Goal: Task Accomplishment & Management: Complete application form

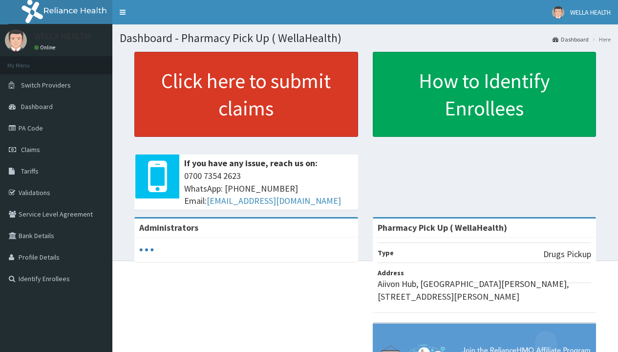
click at [246, 94] on link "Click here to submit claims" at bounding box center [246, 94] width 224 height 85
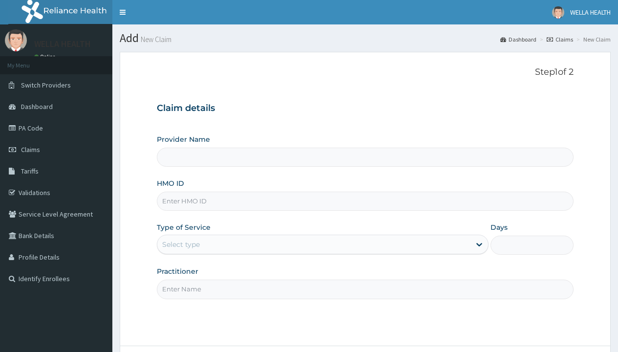
type input "Pharmacy Pick Up ( WellaHealth)"
type input "FMI/10135/A"
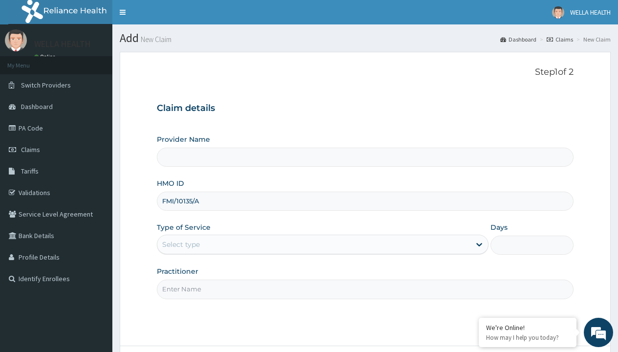
type input "Pharmacy Pick Up ( WellaHealth)"
type input "FMI/10135/A"
type input "WellaHealth"
click at [181, 244] on div "Select type" at bounding box center [181, 244] width 38 height 10
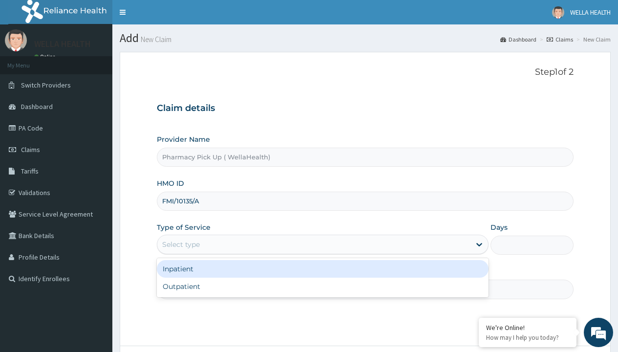
click at [323, 286] on div "Outpatient" at bounding box center [323, 287] width 332 height 18
type input "1"
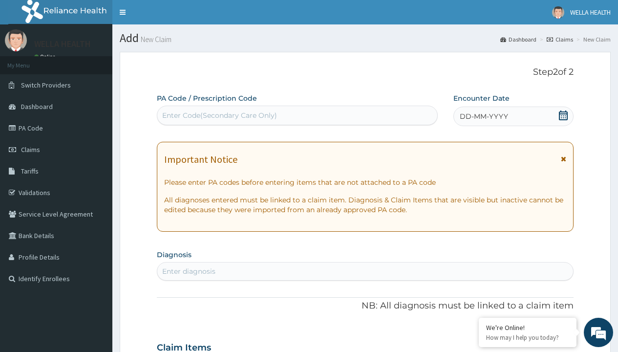
scroll to position [82, 0]
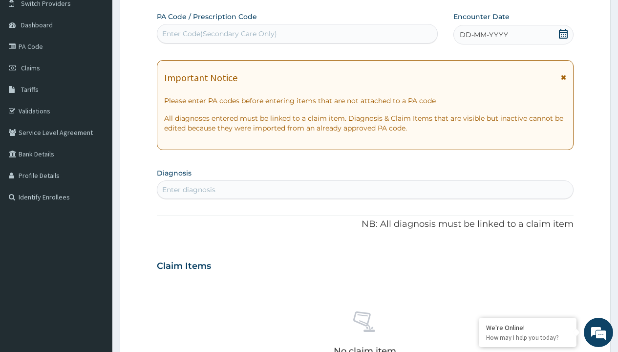
click at [483, 35] on span "DD-MM-YYYY" at bounding box center [484, 35] width 48 height 10
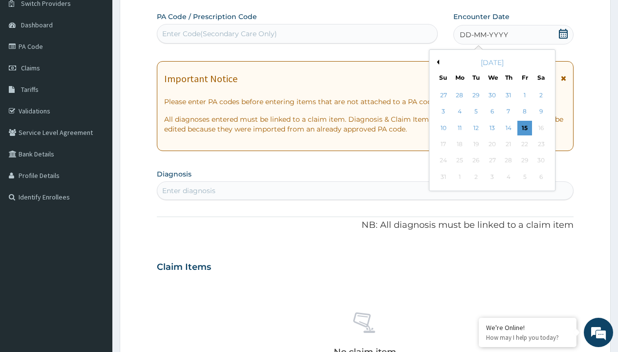
click at [436, 62] on button "Previous Month" at bounding box center [436, 62] width 5 height 5
click at [524, 144] on div "25" at bounding box center [525, 144] width 15 height 15
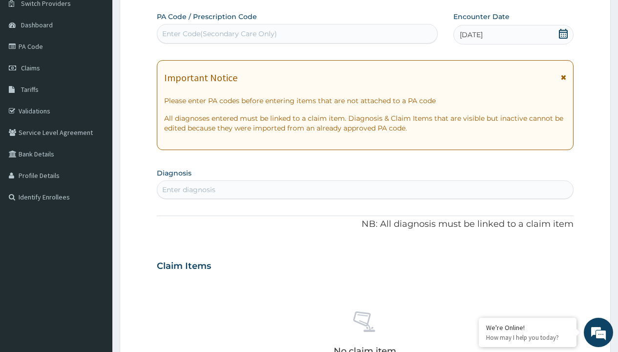
click at [189, 190] on div "Enter diagnosis" at bounding box center [188, 190] width 53 height 10
type input "prescription collected"
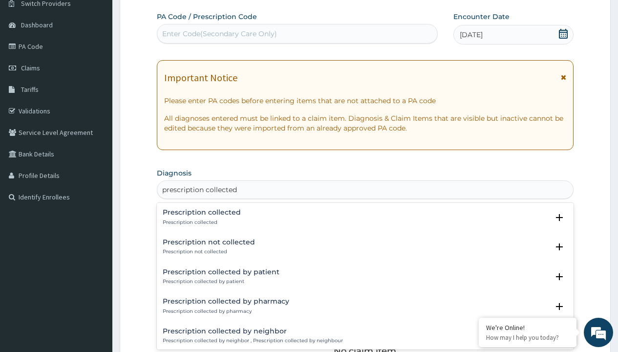
click at [200, 222] on p "Prescription collected" at bounding box center [202, 222] width 78 height 7
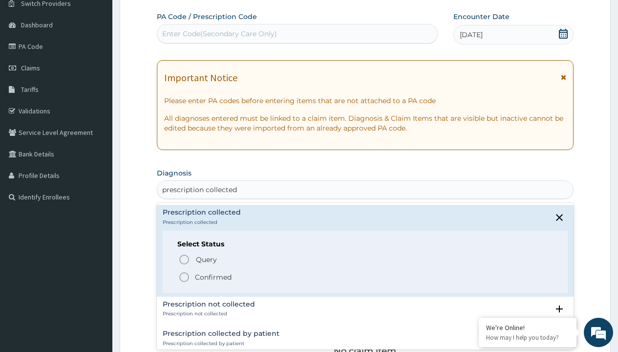
click at [213, 277] on p "Confirmed" at bounding box center [213, 277] width 37 height 10
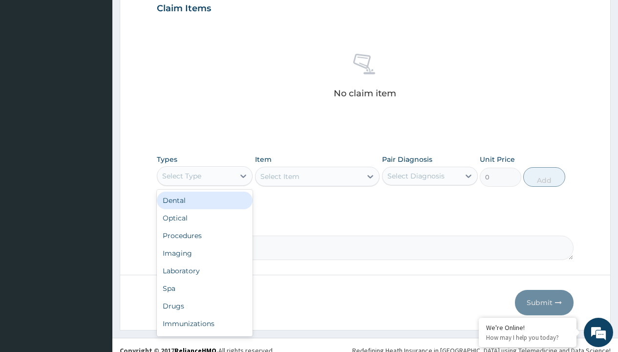
type input "procedures"
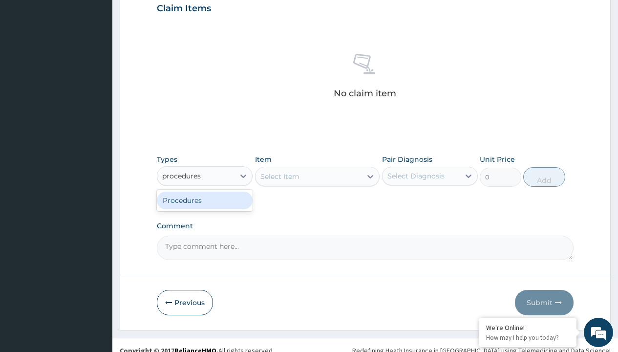
click at [205, 200] on div "Procedures" at bounding box center [205, 201] width 96 height 18
click at [280, 176] on div "Select Item" at bounding box center [279, 177] width 39 height 10
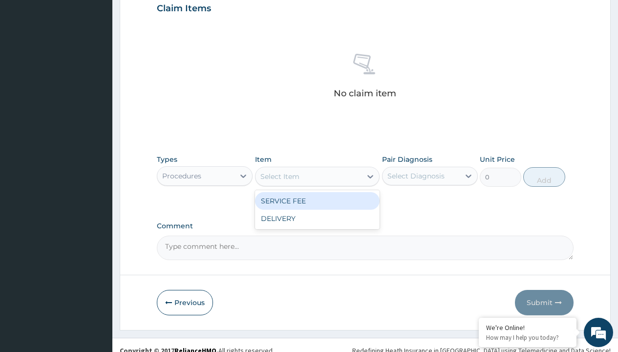
type input "service fee"
click at [317, 200] on div "SERVICE FEE" at bounding box center [317, 201] width 125 height 18
type input "100"
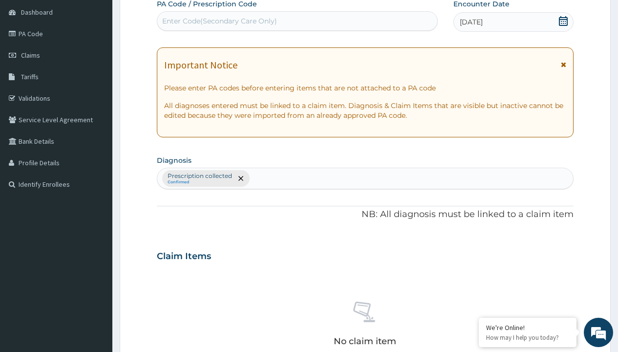
type input "prescription collected"
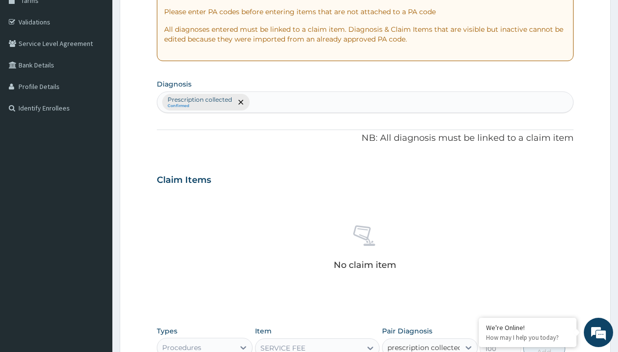
checkbox input "true"
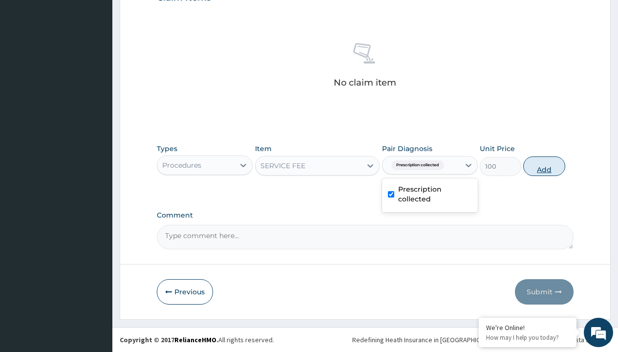
click at [544, 166] on button "Add" at bounding box center [544, 166] width 42 height 20
type input "0"
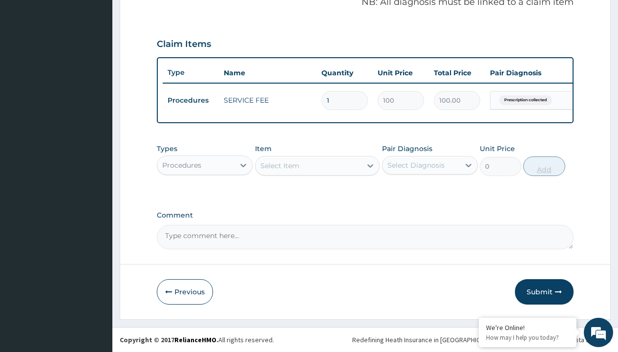
scroll to position [314, 0]
click at [182, 165] on div "Procedures" at bounding box center [181, 165] width 39 height 10
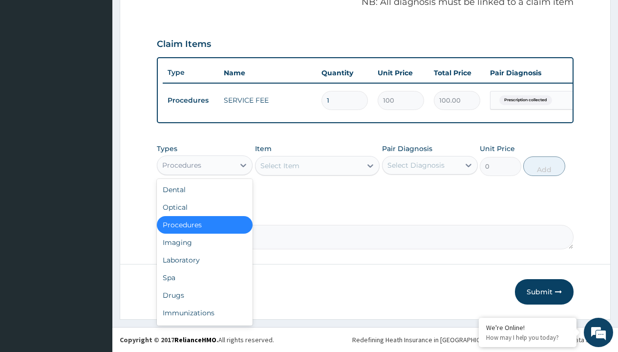
type input "drugs"
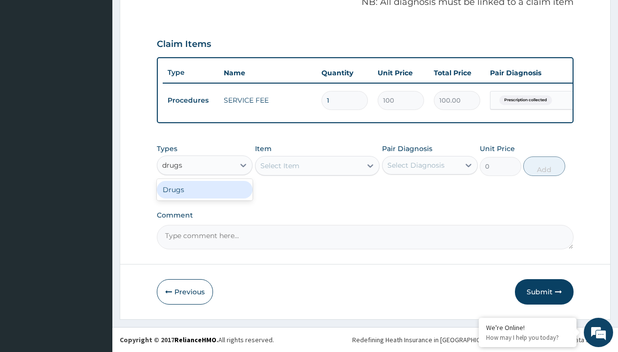
scroll to position [0, 0]
click at [205, 189] on div "Drugs" at bounding box center [205, 190] width 96 height 18
click at [280, 165] on div "Select Item" at bounding box center [317, 166] width 125 height 20
type input "pulmicort 0.25mg"
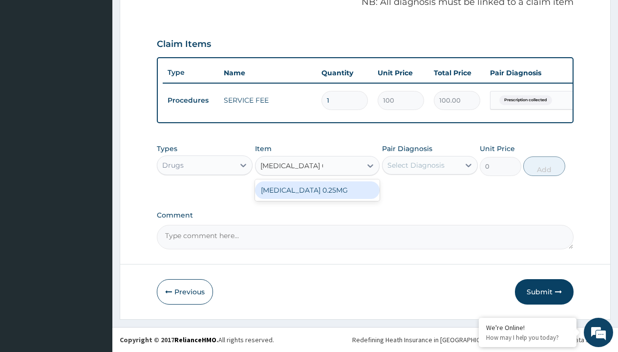
click at [317, 190] on div "PULMICORT 0.25MG" at bounding box center [317, 190] width 125 height 18
type input "2992.5"
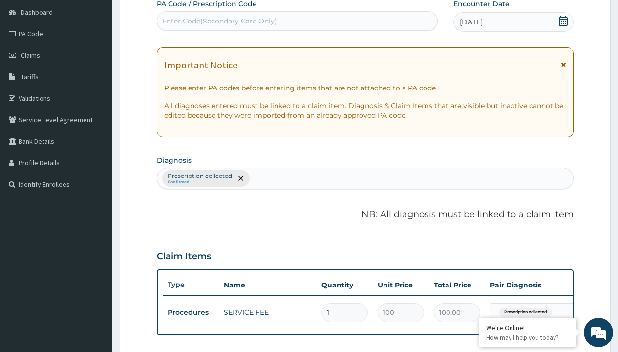
type input "prescription collected"
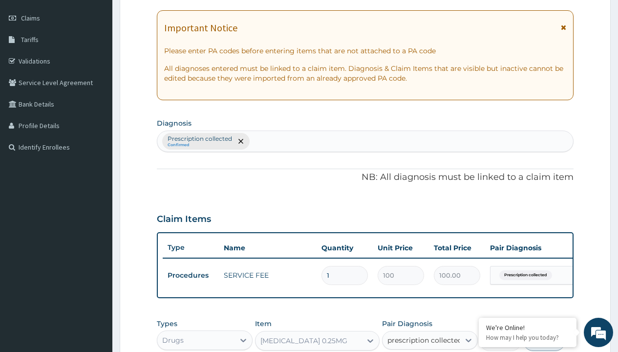
checkbox input "true"
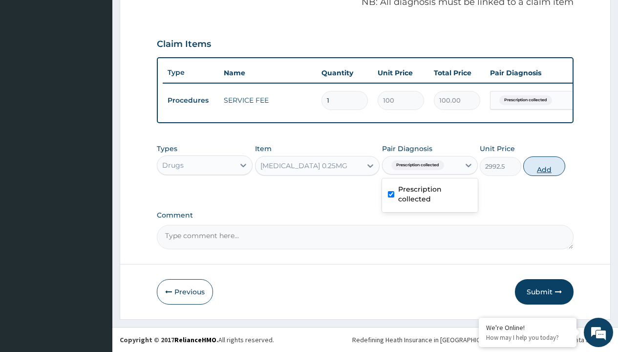
click at [544, 166] on button "Add" at bounding box center [544, 166] width 42 height 20
type input "0"
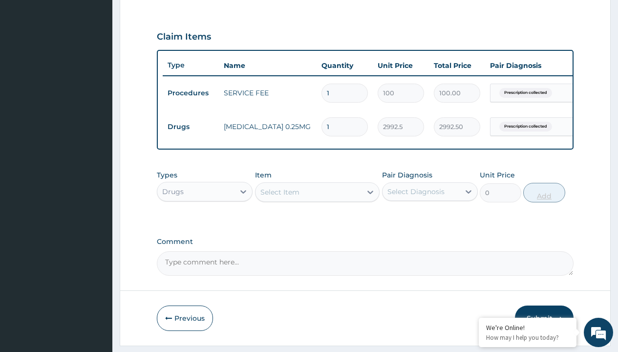
type input "20"
type input "59850.00"
type input "20"
click at [191, 127] on td "Drugs" at bounding box center [191, 127] width 56 height 18
type input "procedures"
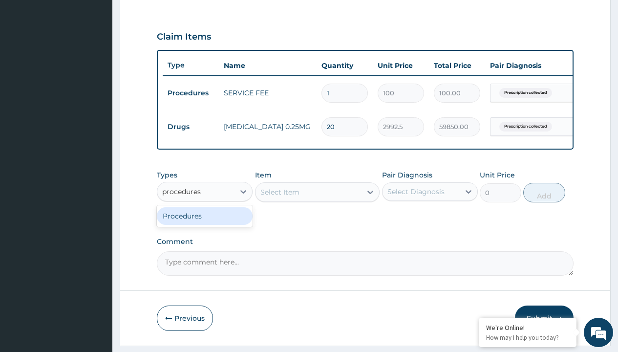
scroll to position [0, 0]
click at [205, 223] on div "Procedures" at bounding box center [205, 216] width 96 height 18
click at [280, 197] on div "Select Item" at bounding box center [279, 192] width 39 height 10
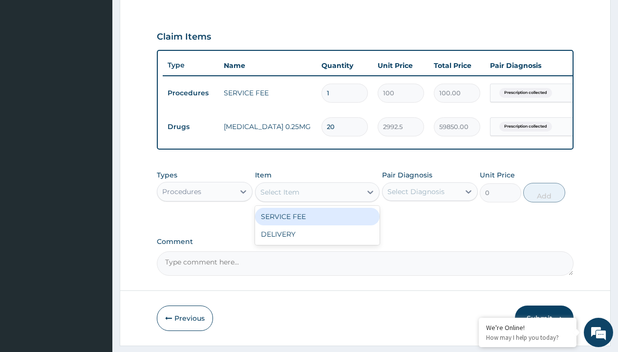
type input "delivery"
click at [317, 223] on div "DELIVERY" at bounding box center [317, 217] width 125 height 18
type input "2000"
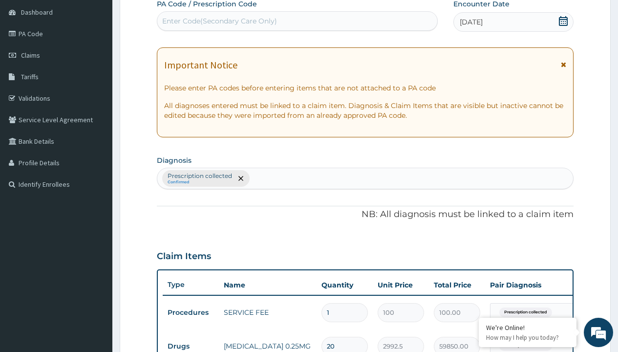
type input "prescription collected"
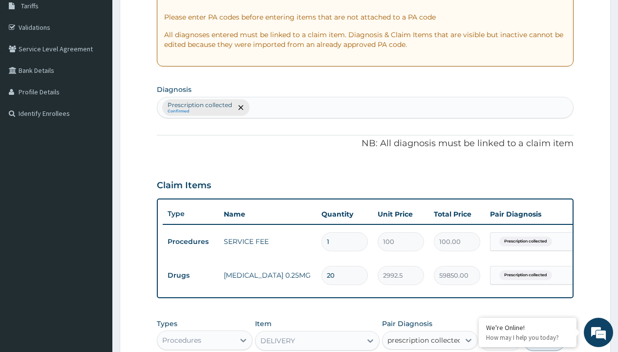
checkbox input "true"
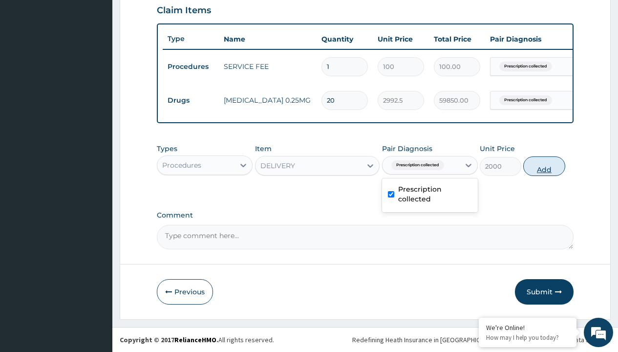
click at [544, 166] on button "Add" at bounding box center [544, 166] width 42 height 20
type input "0"
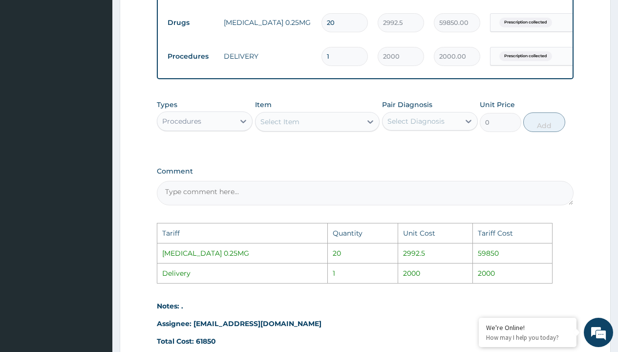
scroll to position [527, 0]
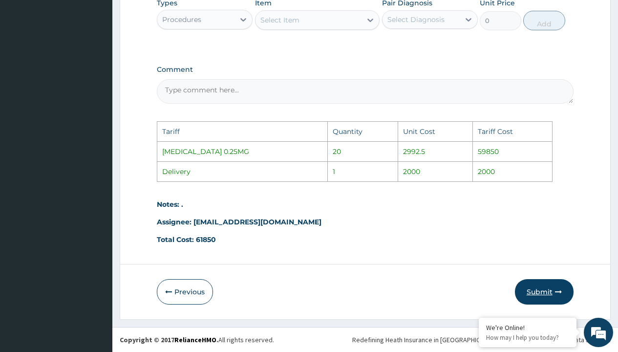
click at [549, 287] on button "Submit" at bounding box center [544, 291] width 59 height 25
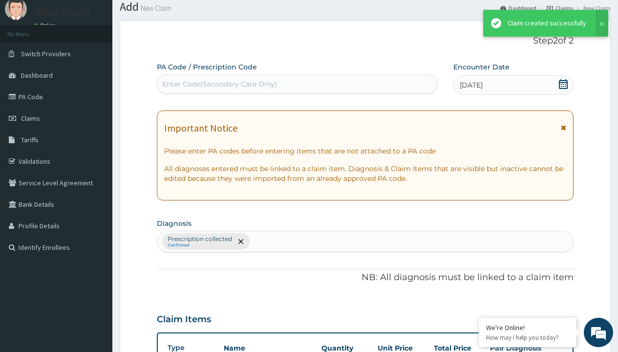
scroll to position [381, 0]
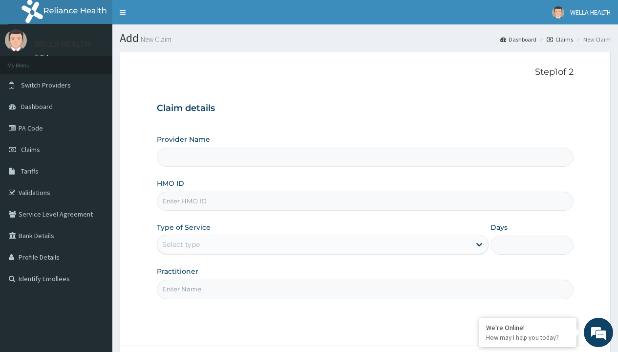
type input "Pharmacy Pick Up ( WellaHealth)"
type input "FMI/10236/A"
type input "WellaHealth"
click at [181, 244] on div "Select type" at bounding box center [181, 244] width 38 height 10
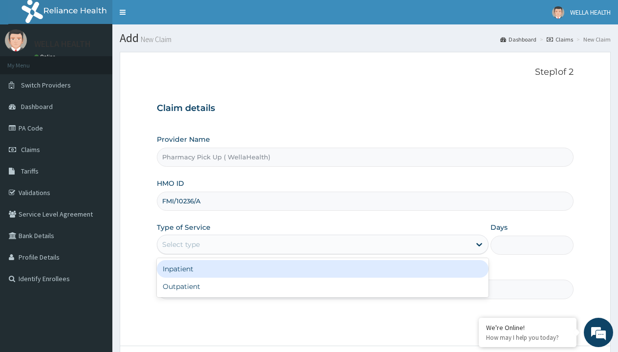
click at [323, 286] on div "Outpatient" at bounding box center [323, 287] width 332 height 18
type input "1"
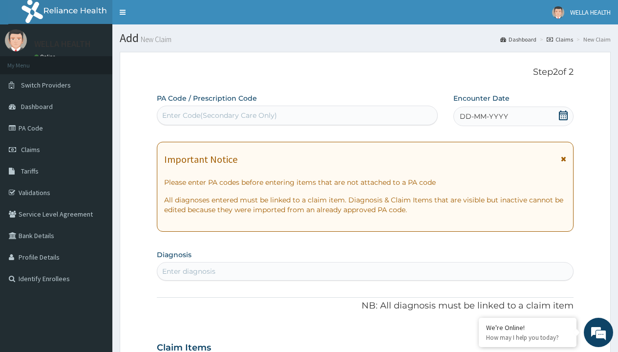
scroll to position [82, 0]
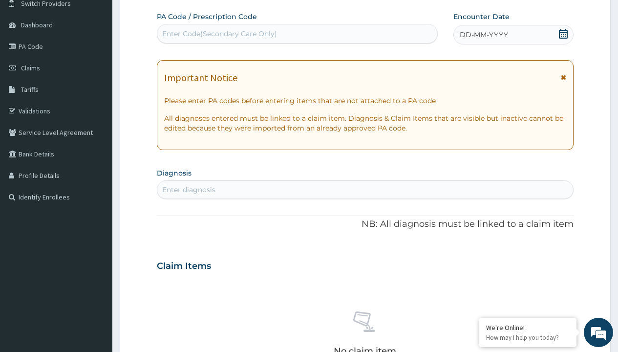
click at [483, 35] on span "DD-MM-YYYY" at bounding box center [484, 35] width 48 height 10
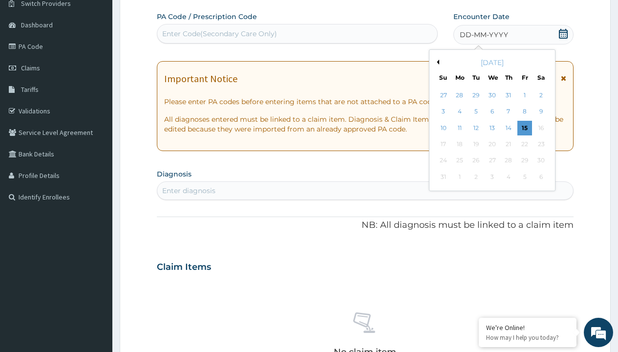
click at [436, 62] on button "Previous Month" at bounding box center [436, 62] width 5 height 5
click at [524, 144] on div "25" at bounding box center [525, 144] width 15 height 15
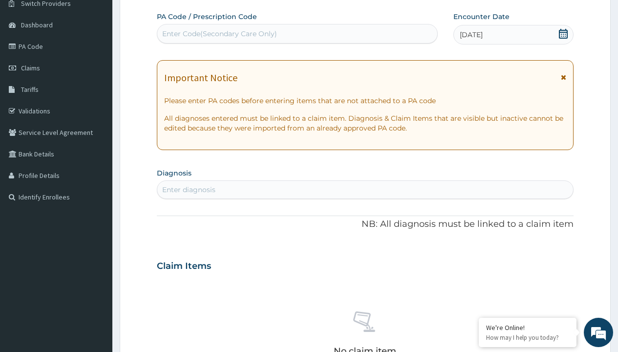
click at [189, 190] on div "Enter diagnosis" at bounding box center [188, 190] width 53 height 10
type input "prescription collected"
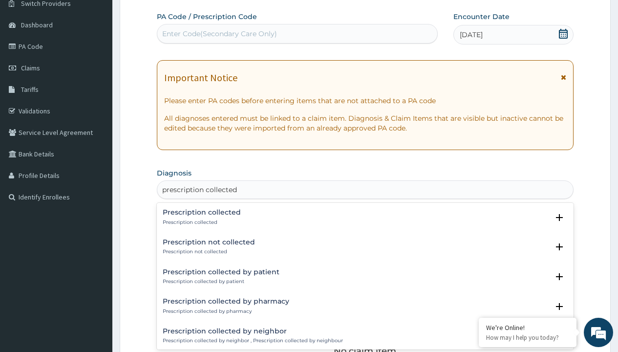
click at [200, 222] on p "Prescription collected" at bounding box center [202, 222] width 78 height 7
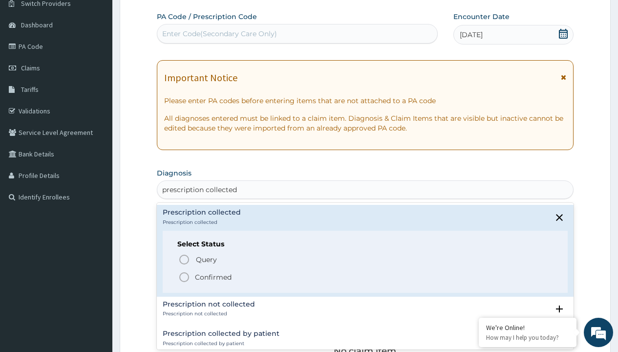
click at [213, 277] on p "Confirmed" at bounding box center [213, 277] width 37 height 10
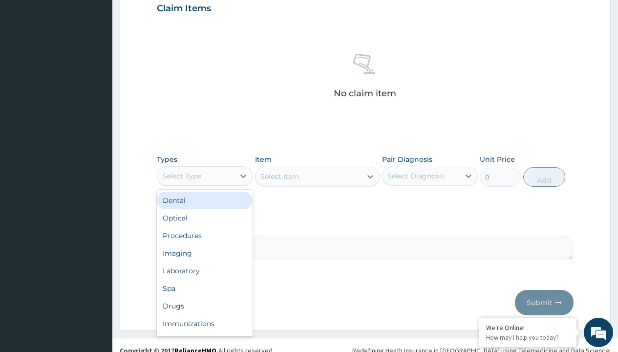
type input "procedures"
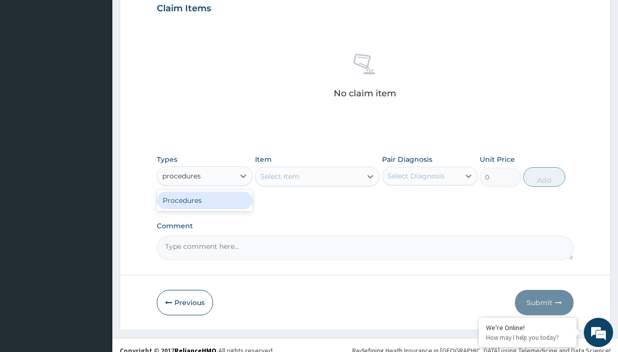
click at [205, 200] on div "Procedures" at bounding box center [205, 201] width 96 height 18
click at [280, 176] on div "Select Item" at bounding box center [317, 177] width 125 height 20
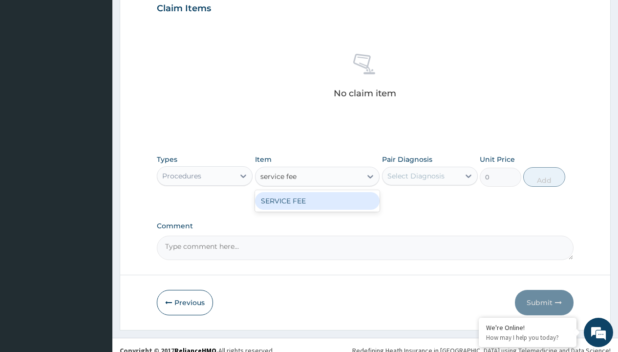
type input "service fee"
click at [317, 200] on div "SERVICE FEE" at bounding box center [317, 201] width 125 height 18
type input "100"
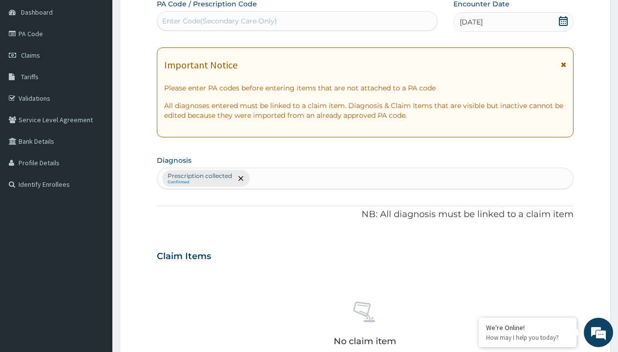
type input "prescription collected"
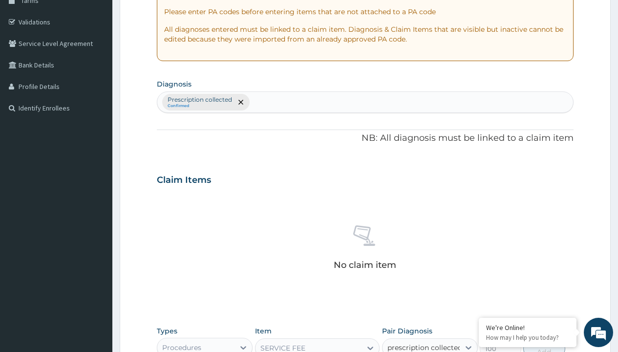
checkbox input "true"
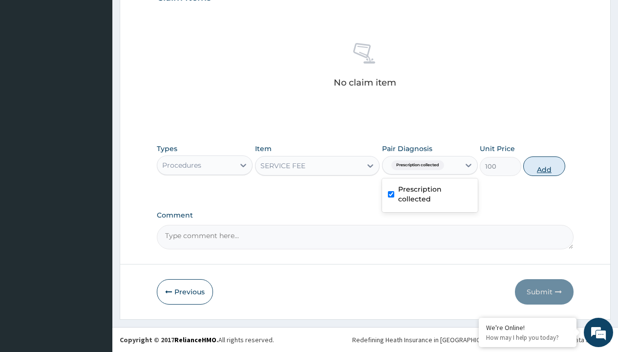
click at [544, 166] on button "Add" at bounding box center [544, 166] width 42 height 20
type input "0"
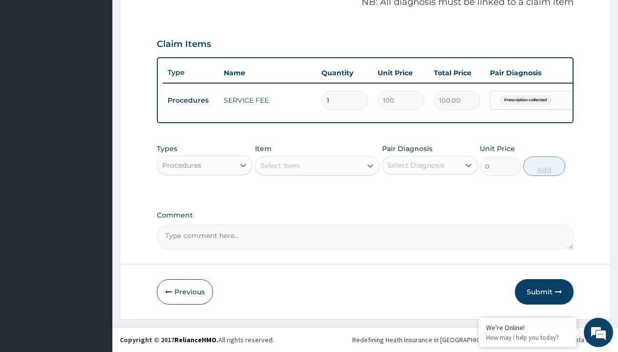
scroll to position [314, 0]
click at [182, 165] on div "Procedures" at bounding box center [181, 165] width 39 height 10
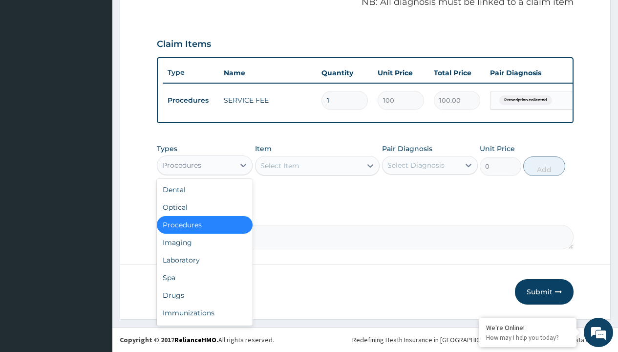
type input "drugs"
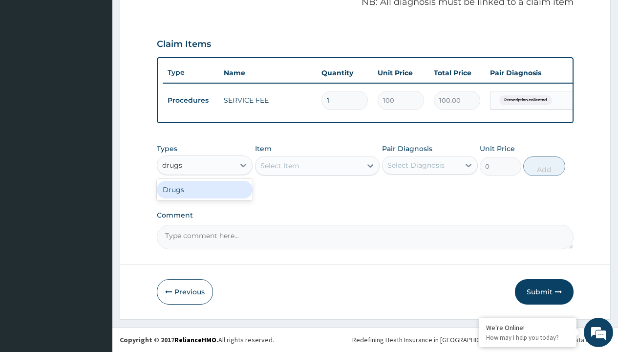
click at [205, 189] on div "Drugs" at bounding box center [205, 190] width 96 height 18
click at [280, 165] on div "Select Item" at bounding box center [317, 166] width 125 height 20
type input "artemether + lumefantrine 80/480 lonart ds/pack"
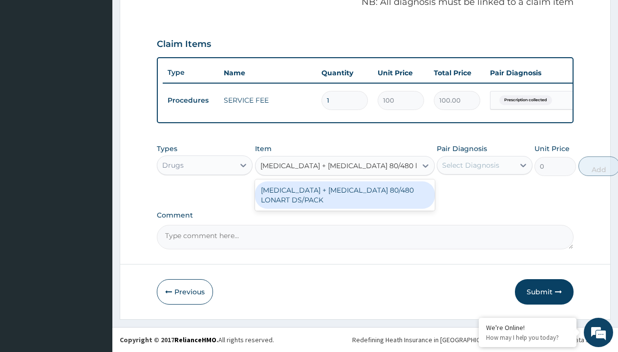
click at [345, 195] on div "ARTEMETHER + LUMEFANTRINE 80/480 LONART DS/PACK" at bounding box center [345, 194] width 180 height 27
type input "665"
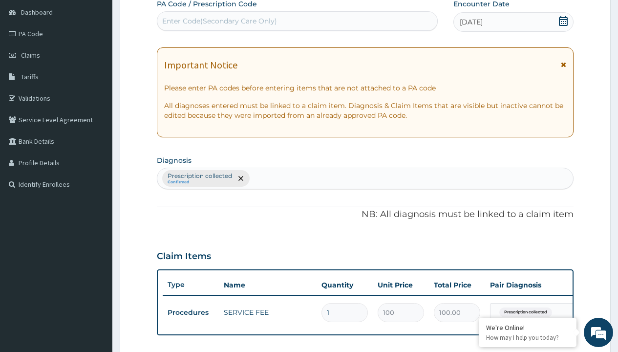
type input "prescription collected"
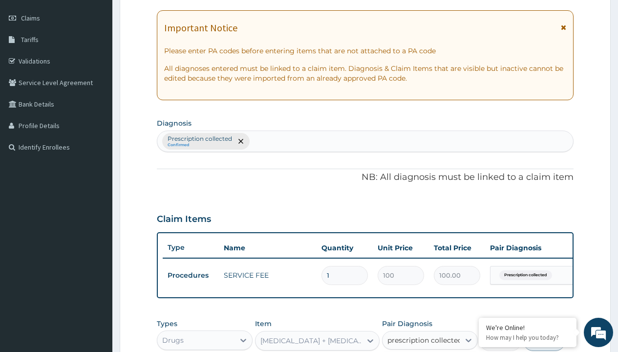
checkbox input "true"
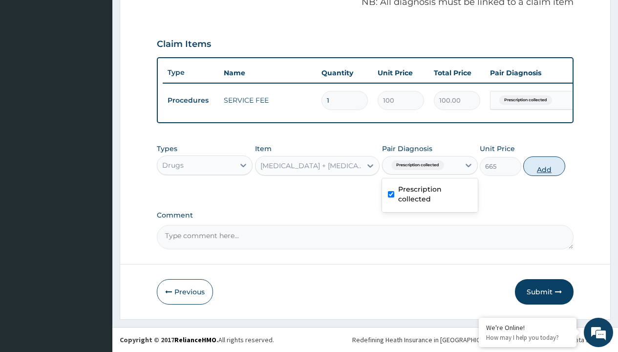
click at [544, 166] on button "Add" at bounding box center [544, 166] width 42 height 20
type input "0"
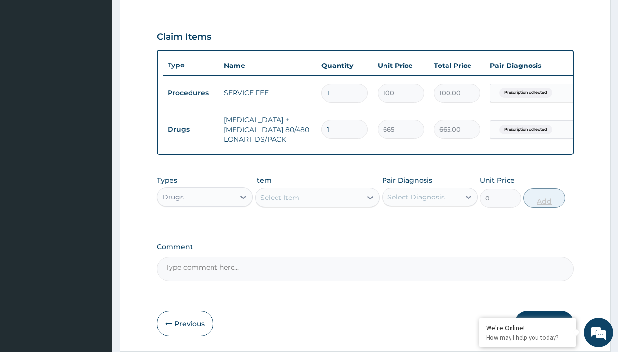
type input "6"
type input "3990.00"
type input "6"
click at [191, 129] on td "Drugs" at bounding box center [191, 129] width 56 height 18
type input "drugs"
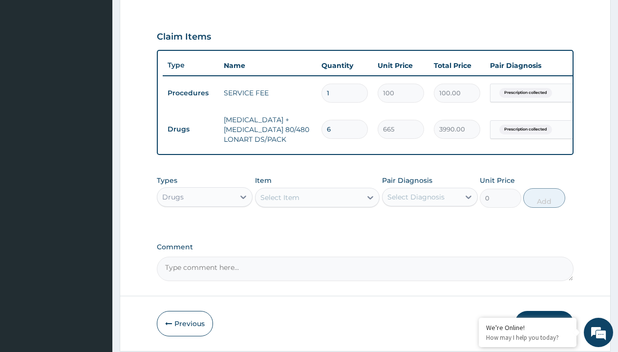
scroll to position [0, 0]
click at [205, 228] on div "Drugs" at bounding box center [205, 222] width 96 height 18
click at [280, 202] on div "Select Item" at bounding box center [279, 198] width 39 height 10
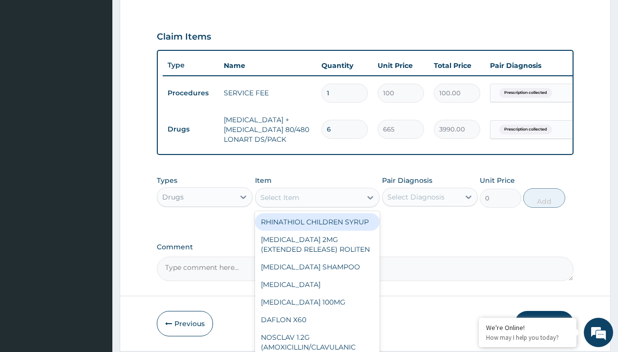
type input "tinidazole 500mg x 10"
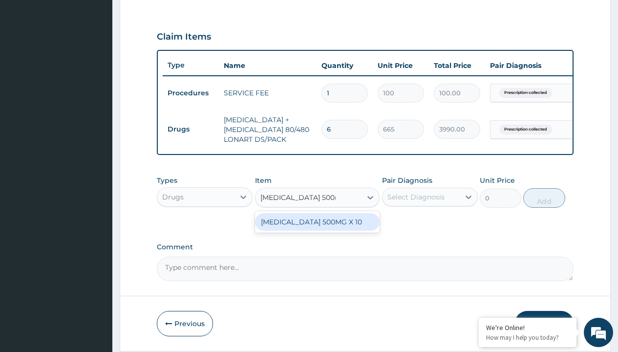
click at [317, 229] on div "TINIDAZOLE 500MG X 10" at bounding box center [317, 222] width 125 height 18
type input "280"
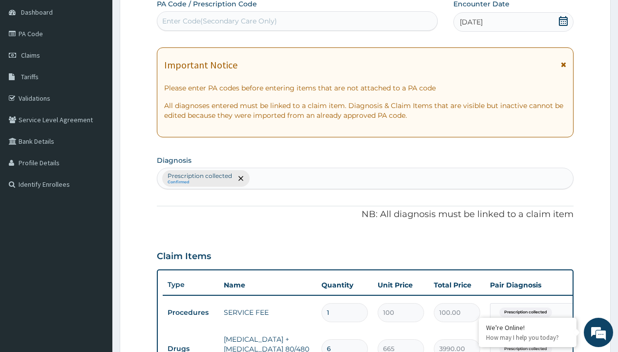
type input "prescription collected"
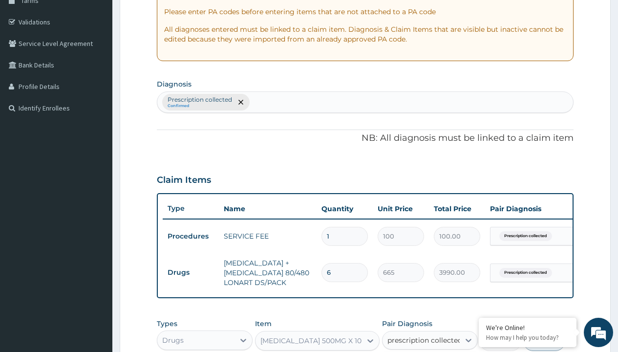
checkbox input "true"
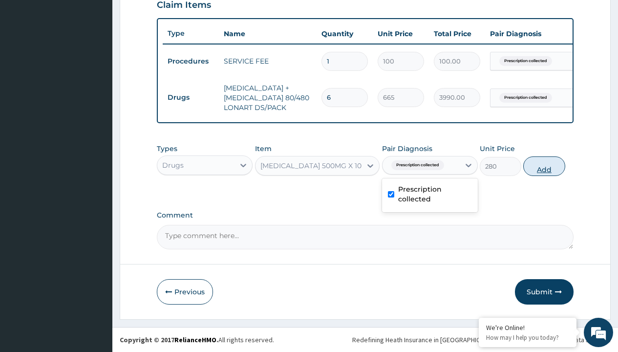
click at [544, 166] on button "Add" at bounding box center [544, 166] width 42 height 20
type input "0"
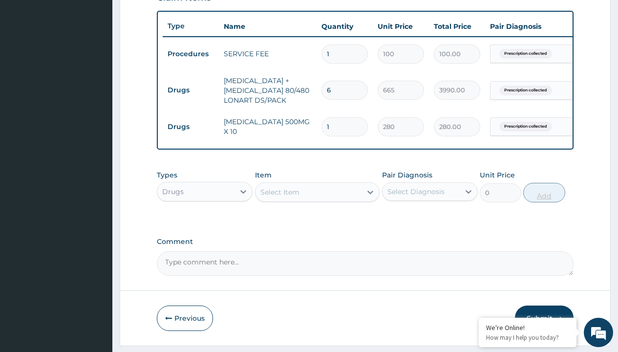
type input "10"
type input "2800.00"
type input "10"
click at [191, 90] on td "Drugs" at bounding box center [191, 90] width 56 height 18
type input "procedures"
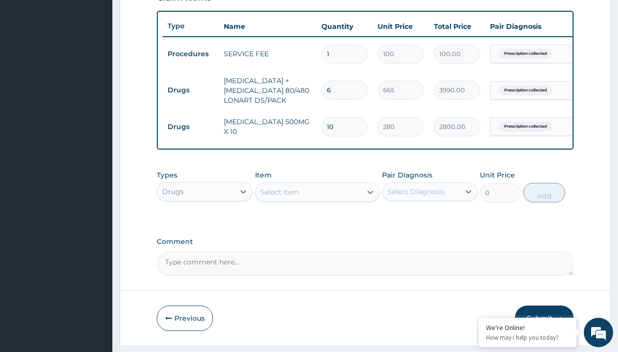
scroll to position [0, 0]
click at [205, 223] on div "Procedures" at bounding box center [205, 216] width 96 height 18
click at [280, 197] on div "Select Item" at bounding box center [279, 192] width 39 height 10
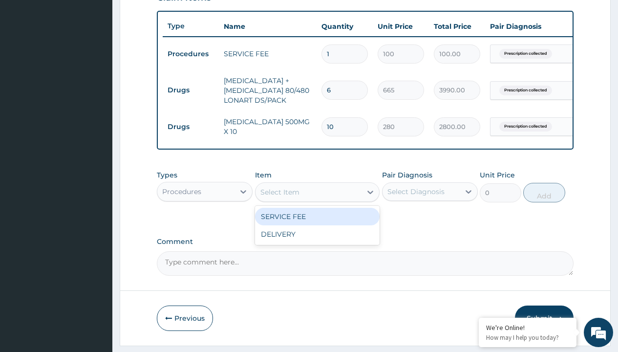
type input "delivery"
click at [317, 223] on div "DELIVERY" at bounding box center [317, 217] width 125 height 18
type input "2000"
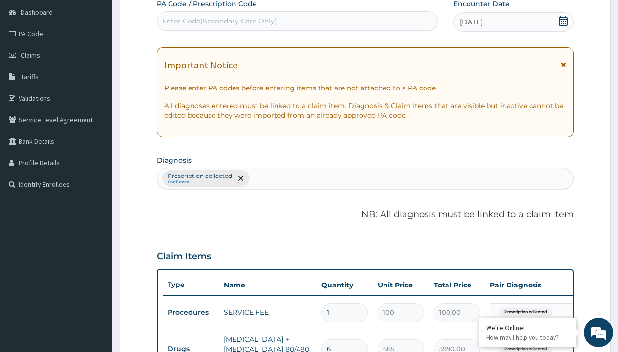
type input "prescription collected"
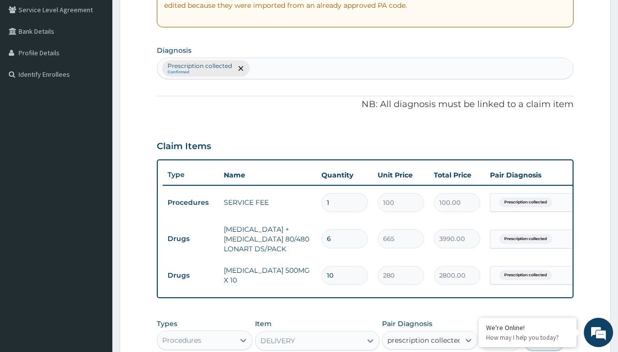
checkbox input "true"
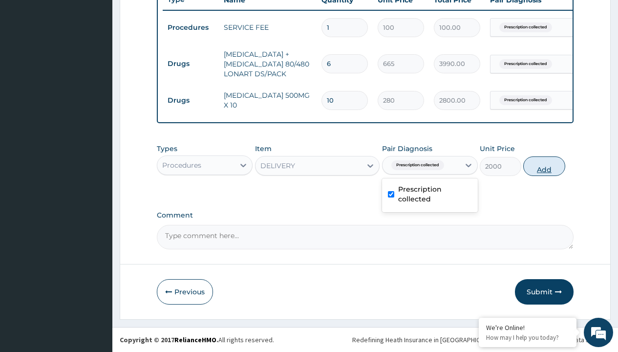
click at [544, 166] on button "Add" at bounding box center [544, 166] width 42 height 20
type input "0"
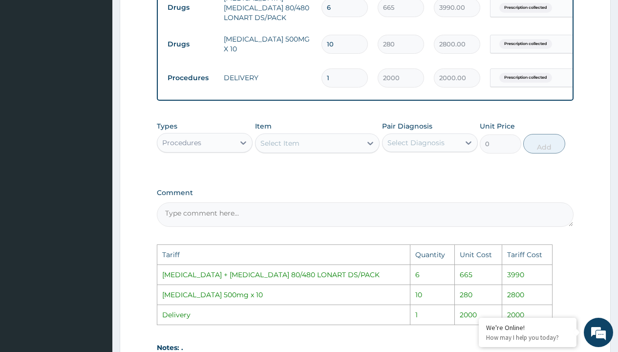
scroll to position [586, 0]
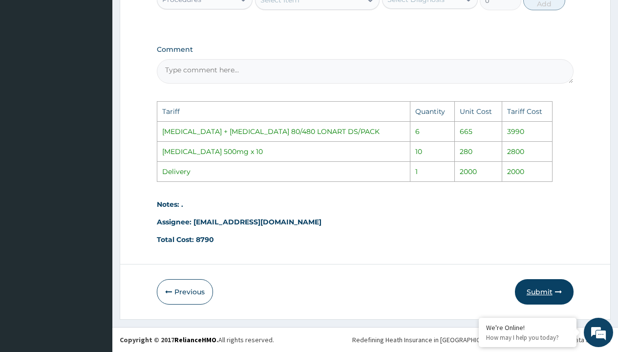
click at [543, 291] on button "Submit" at bounding box center [544, 291] width 59 height 25
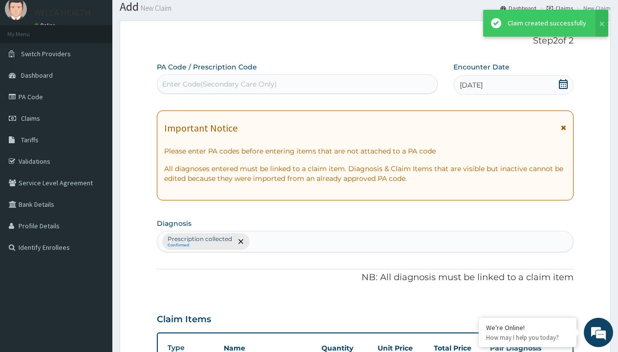
scroll to position [420, 0]
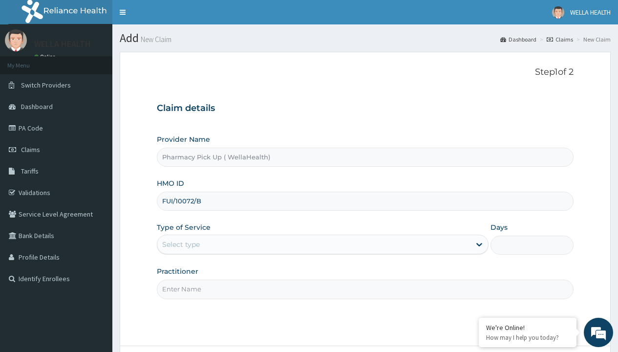
type input "FUI/10072/B"
type input "WellaHealth"
click at [181, 244] on div "Select type" at bounding box center [181, 244] width 38 height 10
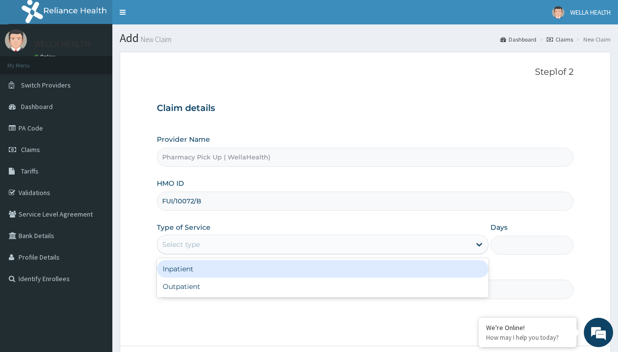
click at [323, 286] on div "Outpatient" at bounding box center [323, 287] width 332 height 18
type input "1"
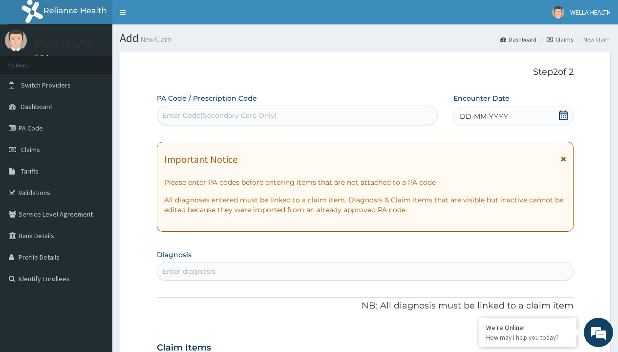
scroll to position [82, 0]
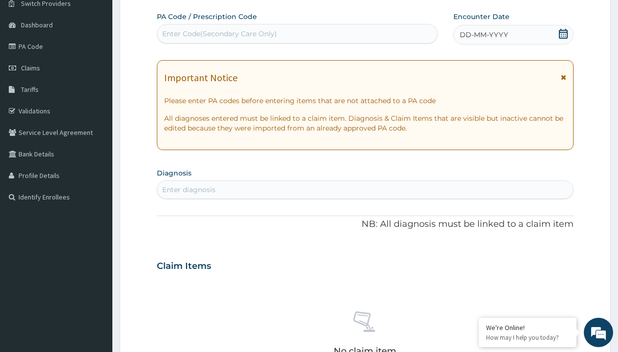
click at [483, 35] on span "DD-MM-YYYY" at bounding box center [484, 35] width 48 height 10
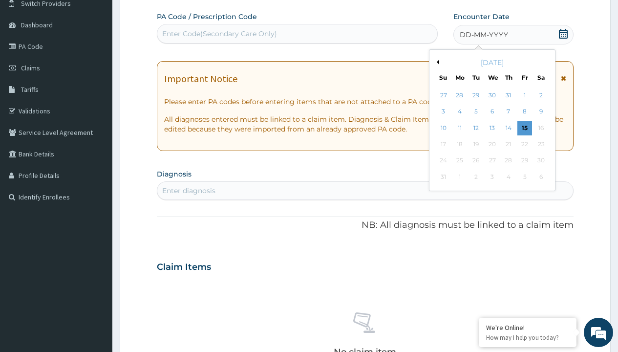
scroll to position [0, 0]
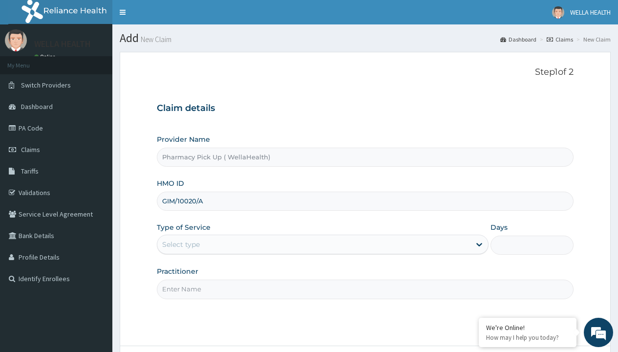
type input "GIM/10020/A"
type input "WellaHealth"
click at [181, 244] on div "Select type" at bounding box center [181, 244] width 38 height 10
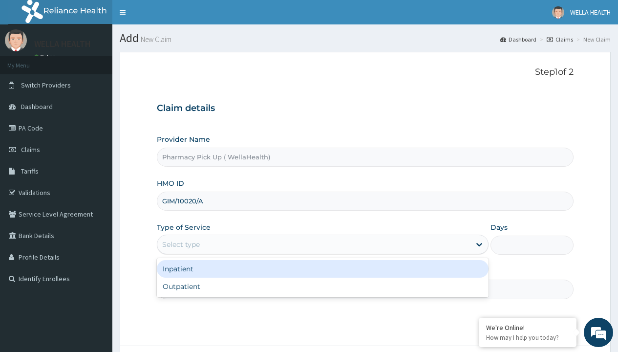
click at [323, 286] on div "Outpatient" at bounding box center [323, 287] width 332 height 18
type input "1"
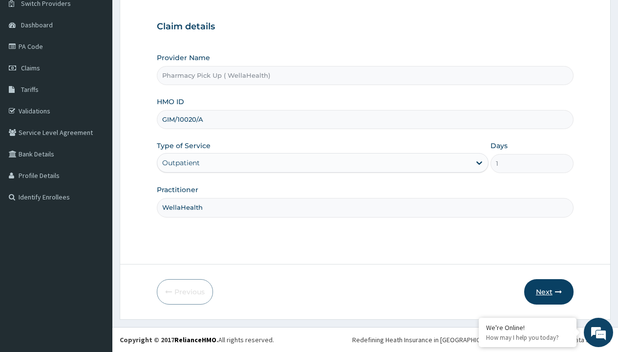
click at [549, 292] on button "Next" at bounding box center [548, 291] width 49 height 25
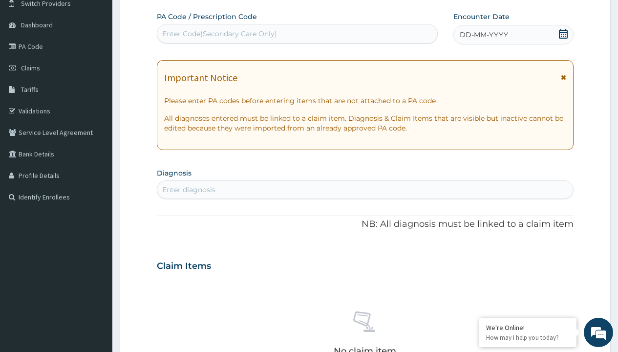
click at [483, 35] on span "DD-MM-YYYY" at bounding box center [484, 35] width 48 height 10
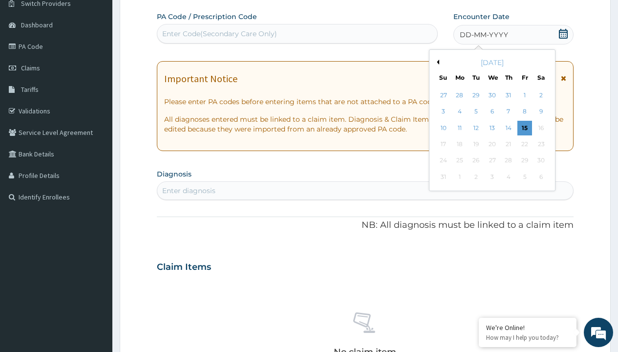
click at [436, 62] on button "Previous Month" at bounding box center [436, 62] width 5 height 5
click at [524, 144] on div "25" at bounding box center [525, 144] width 15 height 15
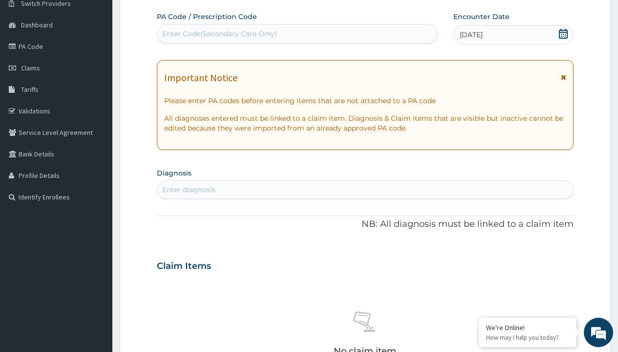
click at [189, 190] on div "Enter diagnosis" at bounding box center [188, 190] width 53 height 10
type input "prescription collected"
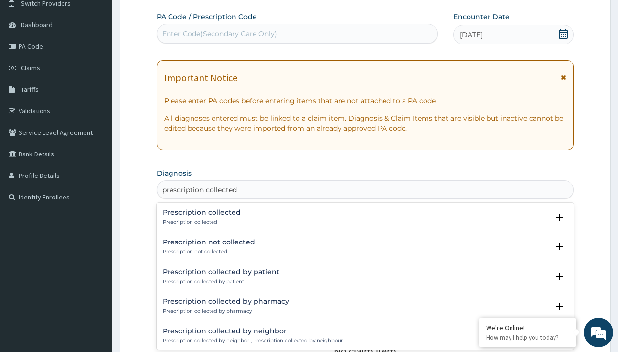
click at [200, 222] on p "Prescription collected" at bounding box center [202, 222] width 78 height 7
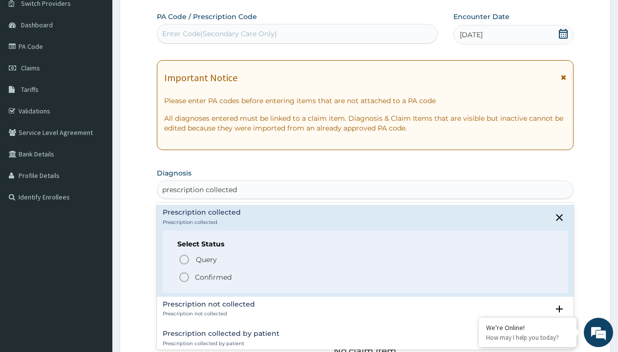
click at [213, 277] on p "Confirmed" at bounding box center [213, 277] width 37 height 10
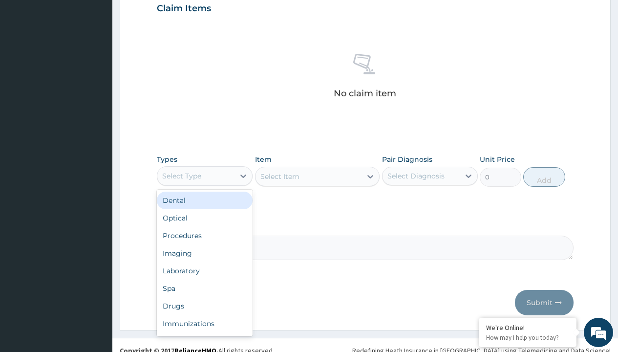
type input "procedures"
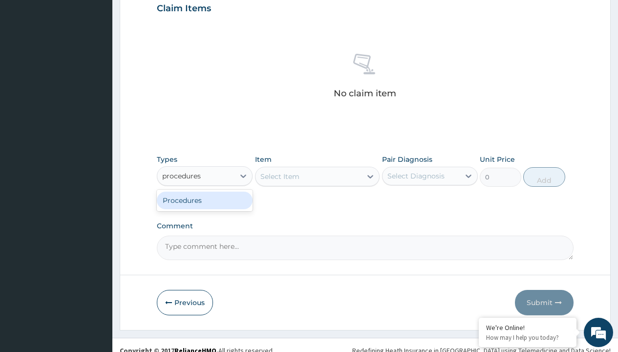
scroll to position [0, 0]
click at [205, 200] on div "Procedures" at bounding box center [205, 201] width 96 height 18
click at [280, 176] on div "Select Item" at bounding box center [317, 177] width 125 height 20
click at [182, 175] on div "Procedures" at bounding box center [181, 176] width 39 height 10
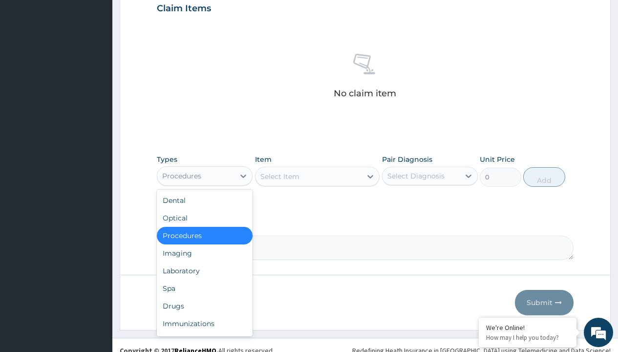
type input "procedures"
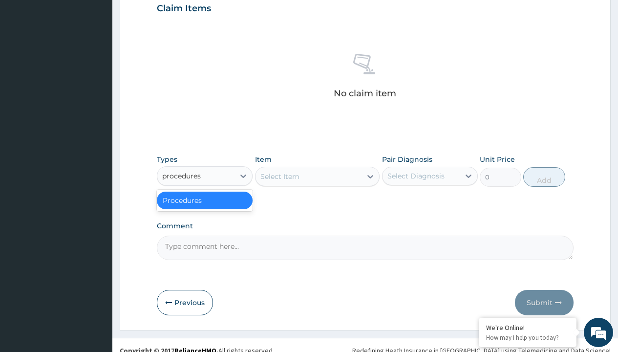
click at [205, 200] on div "Procedures" at bounding box center [205, 201] width 96 height 18
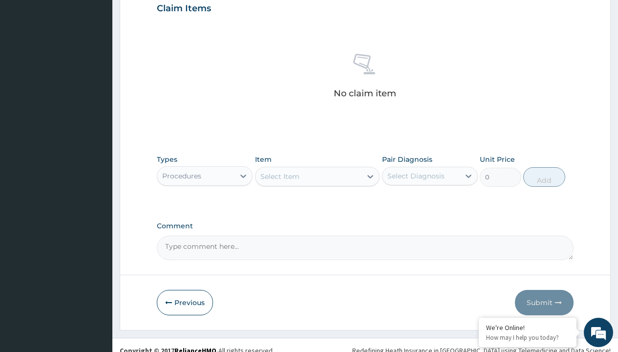
click at [280, 176] on div "Select Item" at bounding box center [279, 177] width 39 height 10
type input "service fee"
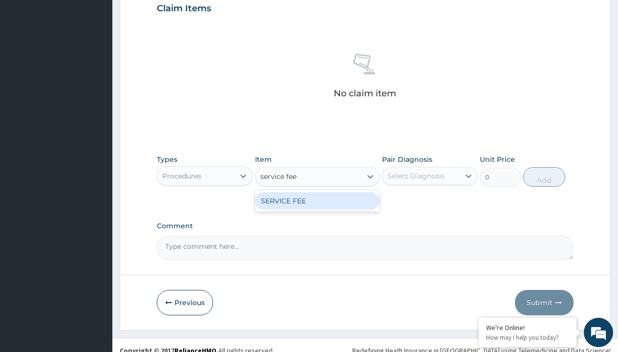
click at [317, 200] on div "SERVICE FEE" at bounding box center [317, 201] width 125 height 18
type input "100"
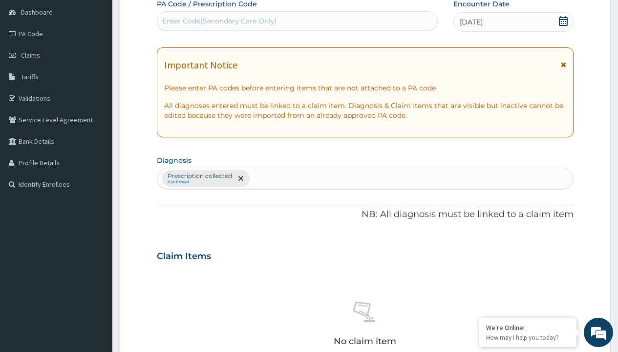
type input "prescription collected"
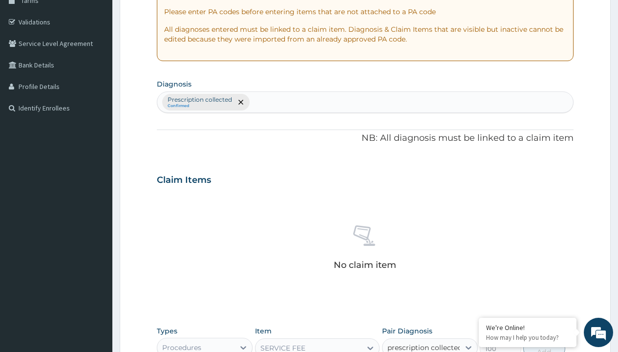
scroll to position [0, 0]
checkbox input "true"
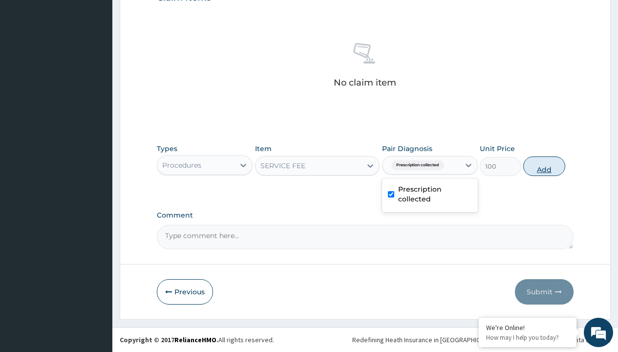
click at [544, 166] on button "Add" at bounding box center [544, 166] width 42 height 20
type input "0"
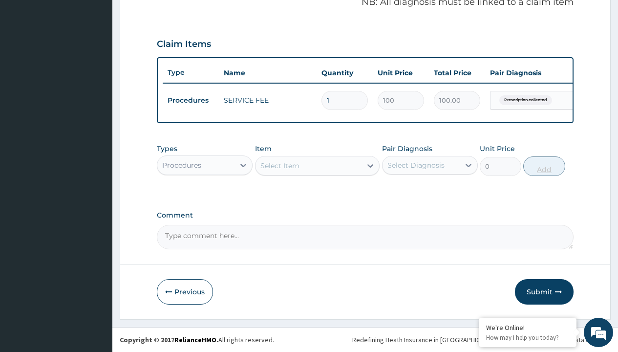
scroll to position [314, 0]
click at [182, 165] on div "Procedures" at bounding box center [181, 165] width 39 height 10
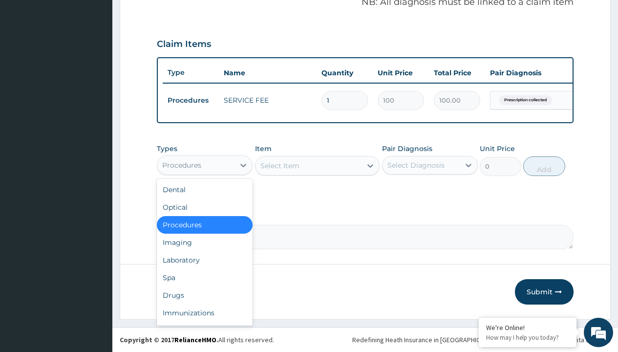
type input "drugs"
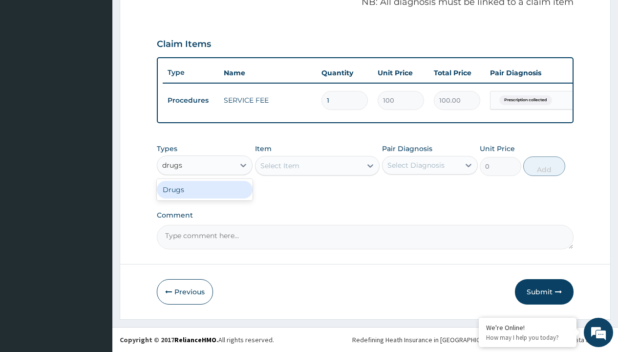
scroll to position [0, 0]
click at [205, 189] on div "Drugs" at bounding box center [205, 190] width 96 height 18
click at [280, 165] on div "Select Item" at bounding box center [279, 166] width 39 height 10
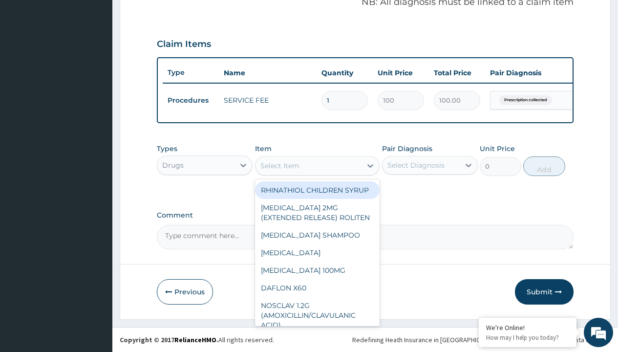
type input "amlodipine 10mg (teva) x28"
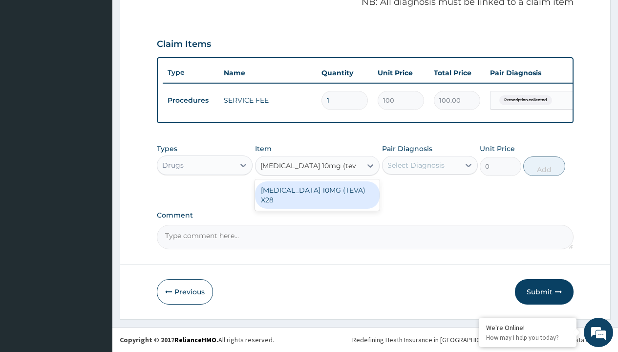
click at [317, 190] on div "AMLODIPINE 10MG (TEVA) X28" at bounding box center [317, 194] width 125 height 27
type input "98.4000015258789"
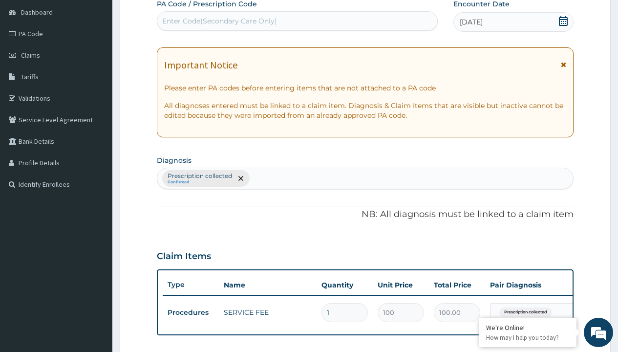
type input "prescription collected"
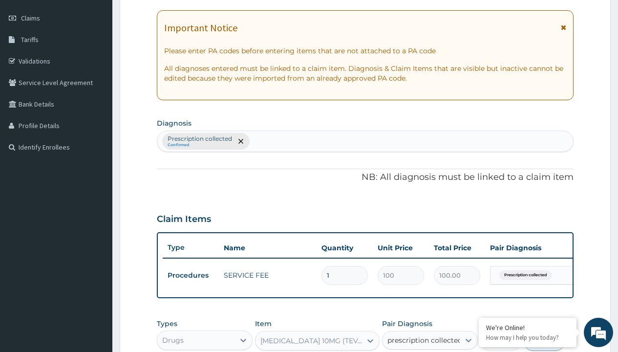
checkbox input "true"
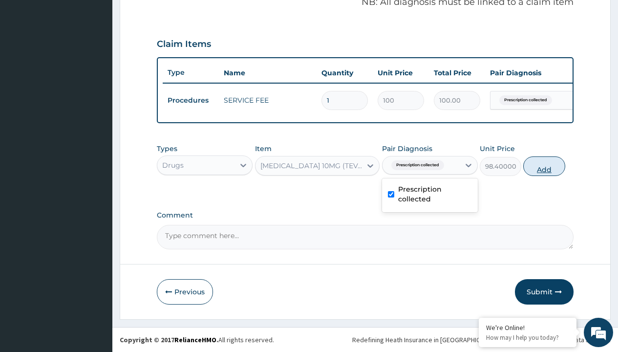
click at [544, 166] on button "Add" at bounding box center [544, 166] width 42 height 20
type input "0"
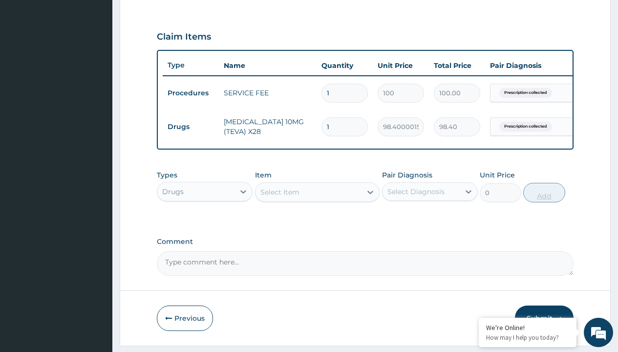
type input "28"
type input "2755.20"
type input "28"
click at [191, 127] on td "Drugs" at bounding box center [191, 127] width 56 height 18
type input "drugs"
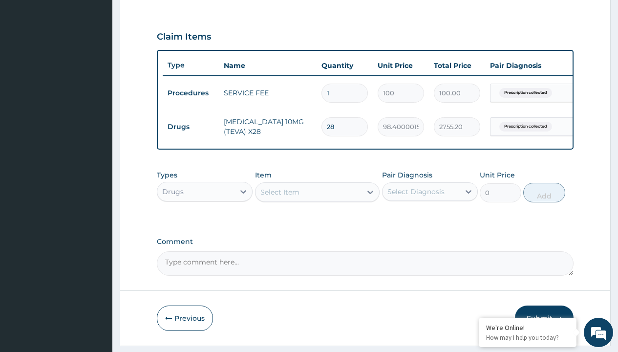
scroll to position [0, 0]
click at [205, 223] on div "Drugs" at bounding box center [205, 216] width 96 height 18
click at [280, 197] on div "Select Item" at bounding box center [279, 192] width 39 height 10
type input "telmisartan (amiatt) 80mg tab x 30"
click at [191, 127] on td "Drugs" at bounding box center [191, 127] width 56 height 18
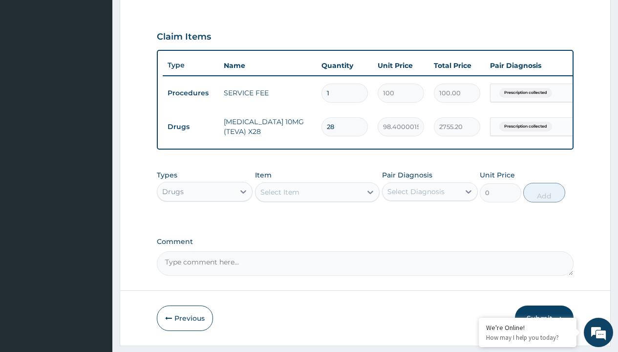
type input "drugs"
click at [205, 223] on div "Drugs" at bounding box center [205, 216] width 96 height 18
click at [280, 197] on div "Select Item" at bounding box center [279, 192] width 39 height 10
type input "telmisartan (amiatt) 80mg tab x 30"
click at [191, 127] on td "Drugs" at bounding box center [191, 127] width 56 height 18
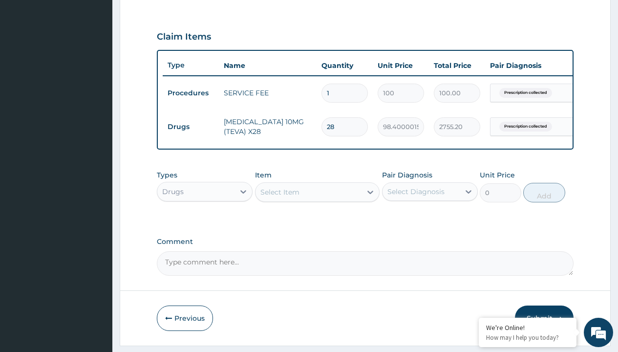
type input "drugs"
click at [205, 223] on div "Drugs" at bounding box center [205, 216] width 96 height 18
click at [280, 197] on div "Select Item" at bounding box center [279, 192] width 39 height 10
type input "telmisartan (amiatt) 80mg tab x 30"
click at [191, 127] on td "Drugs" at bounding box center [191, 127] width 56 height 18
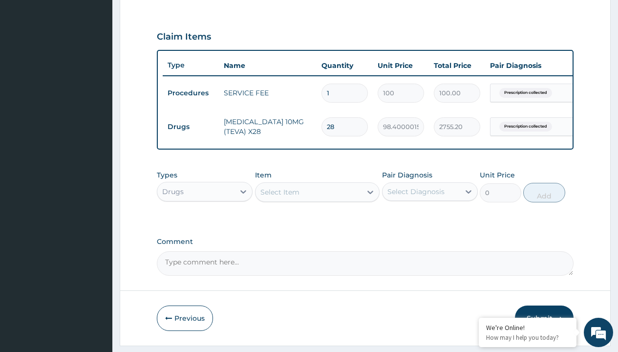
type input "drugs"
click at [205, 223] on div "Drugs" at bounding box center [205, 216] width 96 height 18
click at [280, 197] on div "Select Item" at bounding box center [279, 192] width 39 height 10
type input "telmisartan (amiatt) 80mg tab x 30"
click at [191, 127] on td "Drugs" at bounding box center [191, 127] width 56 height 18
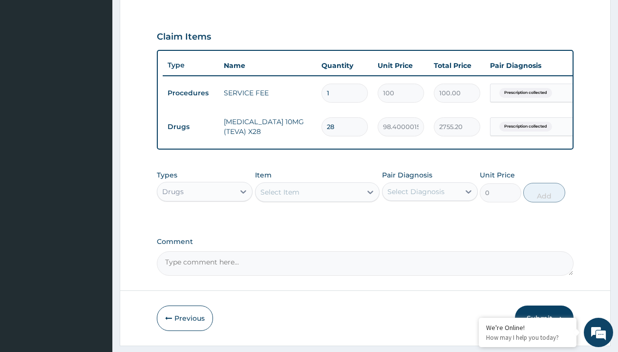
type input "drugs"
click at [205, 223] on div "Drugs" at bounding box center [205, 216] width 96 height 18
click at [280, 197] on div "Select Item" at bounding box center [279, 192] width 39 height 10
type input "telmisartan (amiatt) 80mg tab x 30"
click at [191, 127] on td "Drugs" at bounding box center [191, 127] width 56 height 18
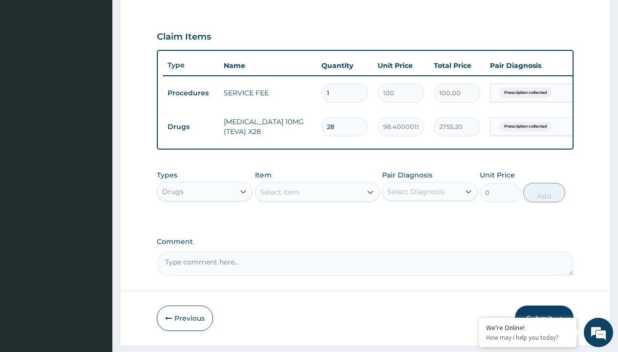
type input "drugs"
click at [205, 223] on div "Drugs" at bounding box center [205, 216] width 96 height 18
click at [280, 197] on div "Select Item" at bounding box center [279, 192] width 39 height 10
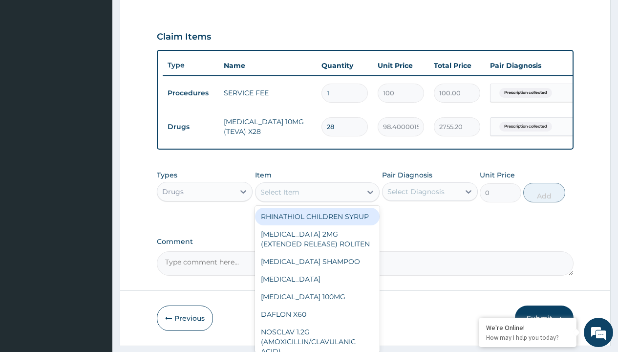
type input "natrilix sr 1.5mg indapamide x30"
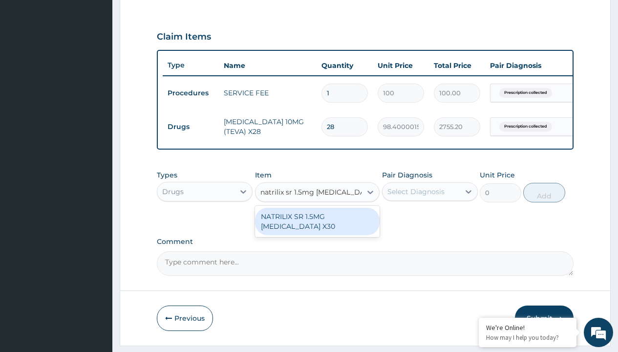
click at [317, 228] on div "NATRILIX SR 1.5MG INDAPAMIDE X30" at bounding box center [317, 221] width 125 height 27
type input "426.7000122070312"
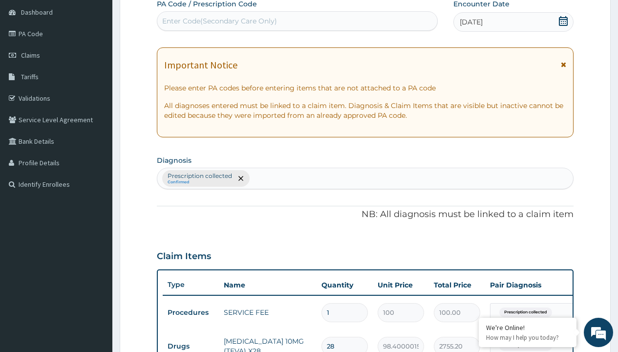
scroll to position [165, 0]
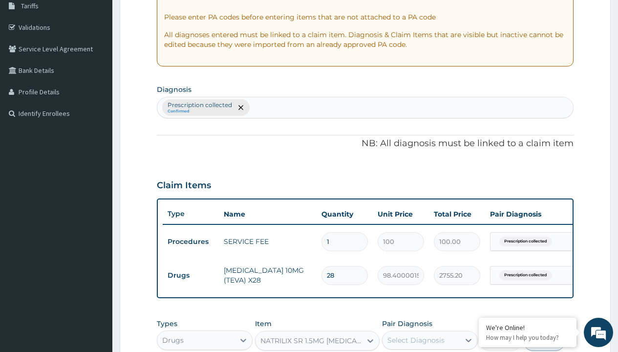
type input "prescription collected"
checkbox input "true"
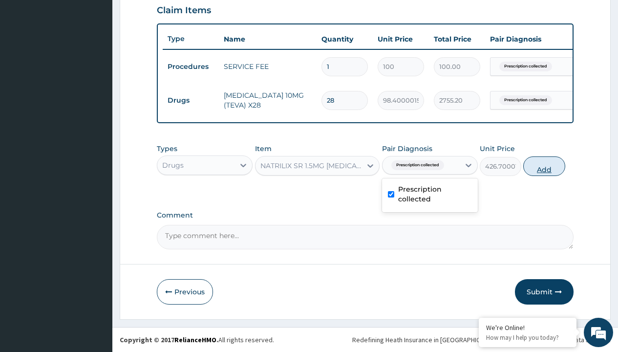
click at [544, 166] on button "Add" at bounding box center [544, 166] width 42 height 20
type input "0"
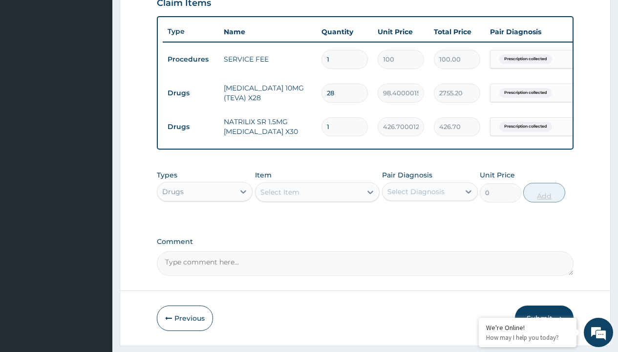
type input "30"
type input "12801.00"
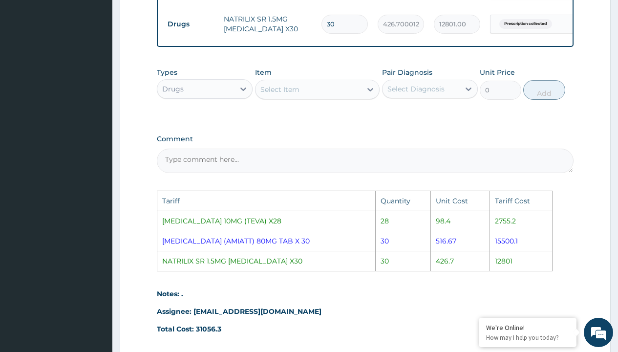
scroll to position [454, 0]
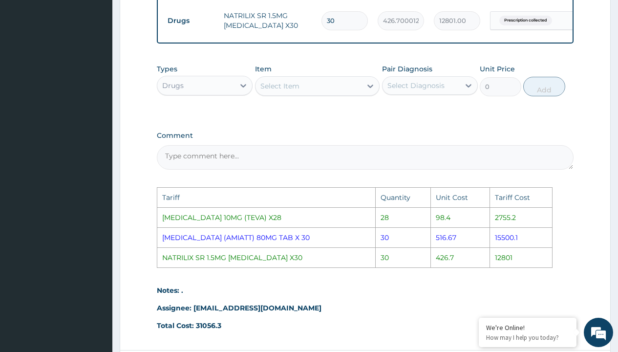
type input "30"
click at [277, 91] on div "Select Item" at bounding box center [279, 86] width 39 height 10
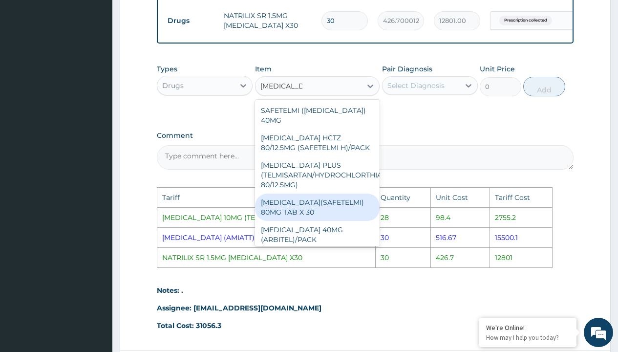
type input "telmisartan ("
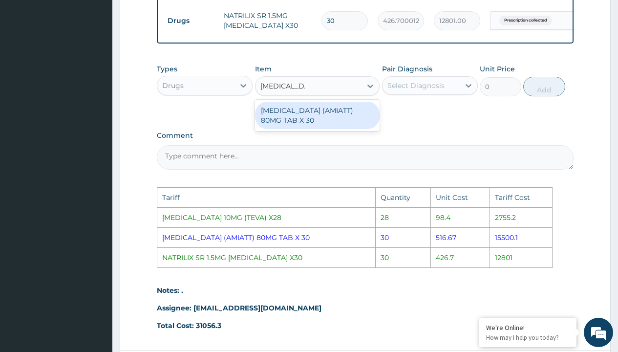
click at [330, 129] on div "TELMISARTAN (AMIATT) 80MG TAB X 30" at bounding box center [317, 115] width 125 height 27
type input "516.7000122070312"
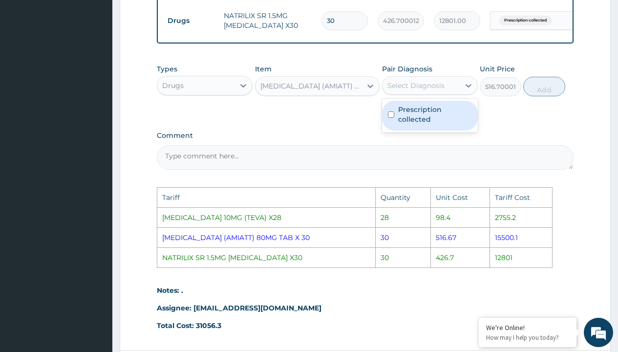
click at [423, 90] on div "Select Diagnosis" at bounding box center [416, 86] width 57 height 10
click at [444, 115] on label "Prescription collected" at bounding box center [435, 115] width 74 height 20
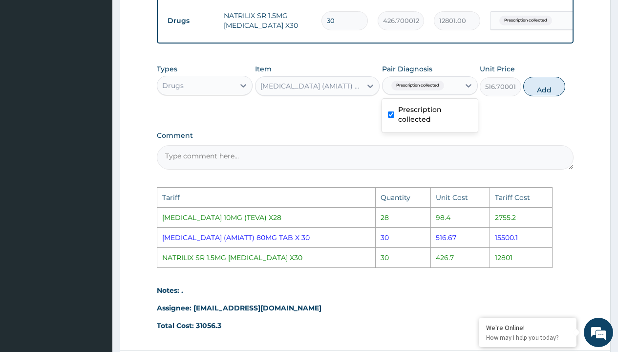
checkbox input "true"
click at [552, 96] on button "Add" at bounding box center [544, 87] width 42 height 20
type input "0"
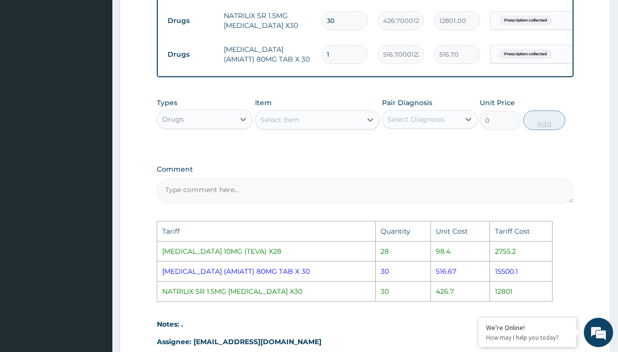
type input "0.00"
type input "3"
type input "1550.10"
type input "30"
type input "15501.00"
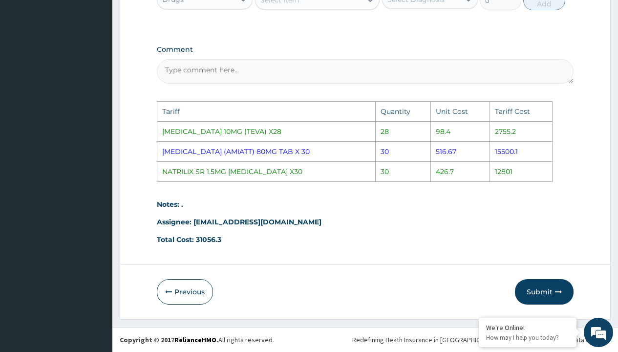
scroll to position [581, 0]
type input "30"
click at [552, 286] on button "Submit" at bounding box center [544, 291] width 59 height 25
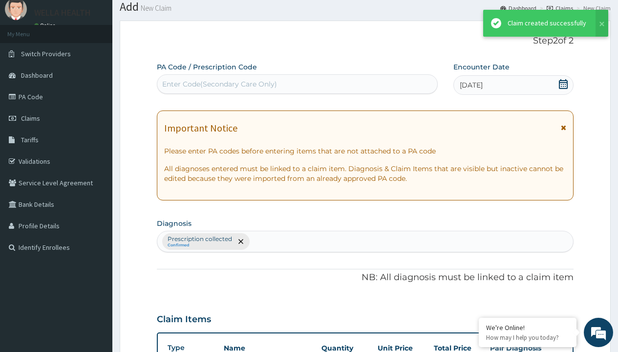
scroll to position [415, 0]
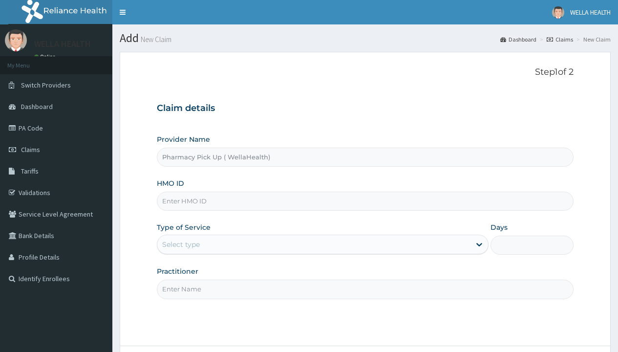
type input "Pharmacy Pick Up ( WellaHealth)"
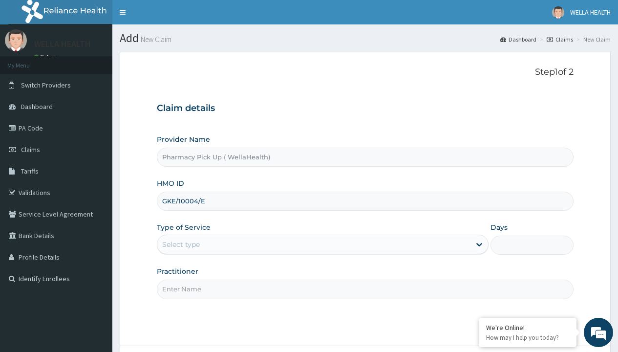
type input "GKE/10004/E"
type input "WellaHealth"
click at [181, 244] on div "Select type" at bounding box center [181, 244] width 38 height 10
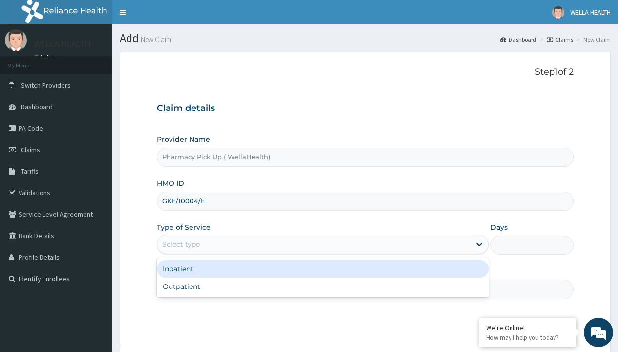
click at [323, 286] on div "Outpatient" at bounding box center [323, 287] width 332 height 18
type input "1"
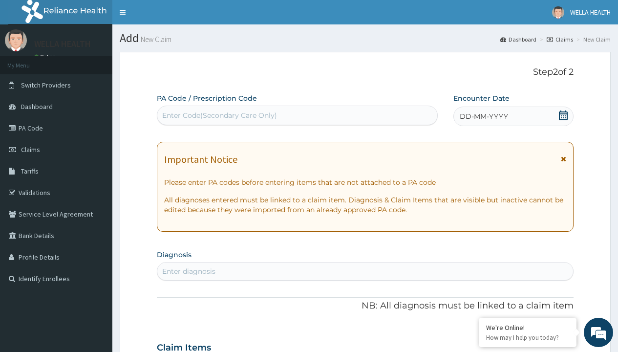
scroll to position [82, 0]
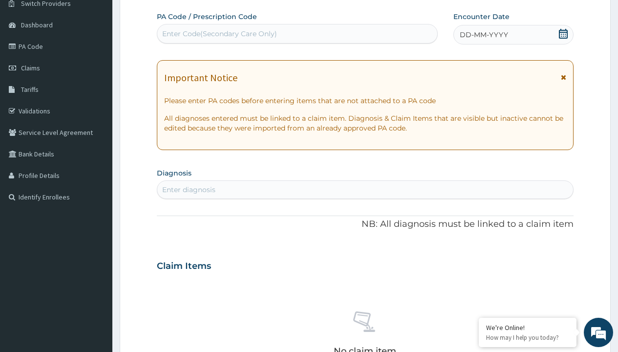
click at [483, 35] on span "DD-MM-YYYY" at bounding box center [484, 35] width 48 height 10
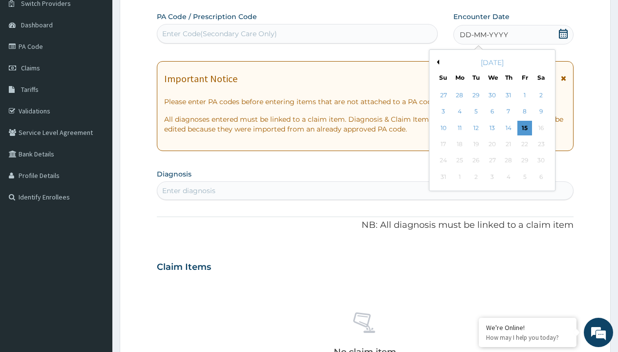
click at [436, 62] on button "Previous Month" at bounding box center [436, 62] width 5 height 5
click at [524, 144] on div "25" at bounding box center [525, 144] width 15 height 15
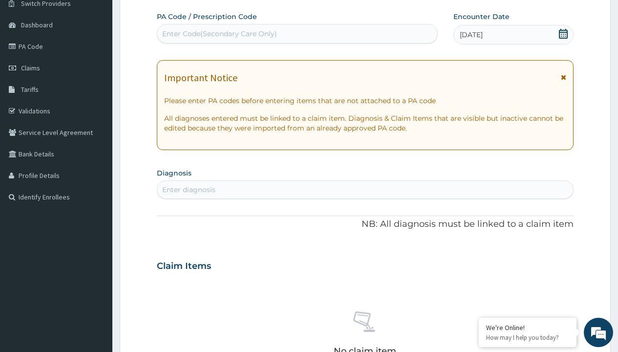
scroll to position [0, 0]
click at [189, 190] on div "Enter diagnosis" at bounding box center [188, 190] width 53 height 10
type input "prescription collected"
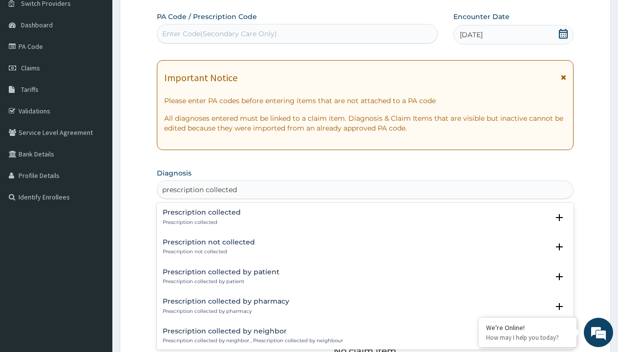
click at [200, 222] on p "Prescription collected" at bounding box center [202, 222] width 78 height 7
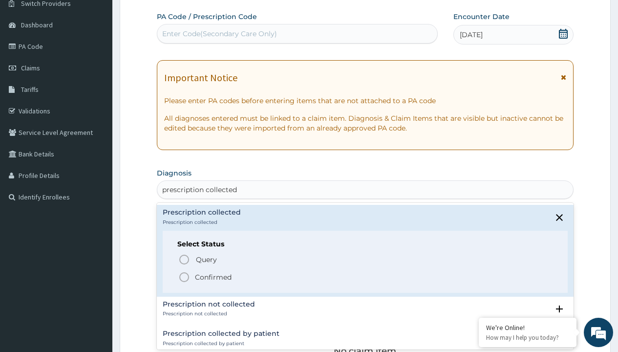
click at [213, 277] on p "Confirmed" at bounding box center [213, 277] width 37 height 10
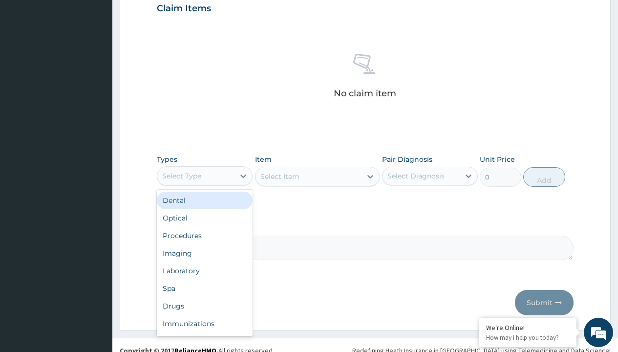
type input "procedures"
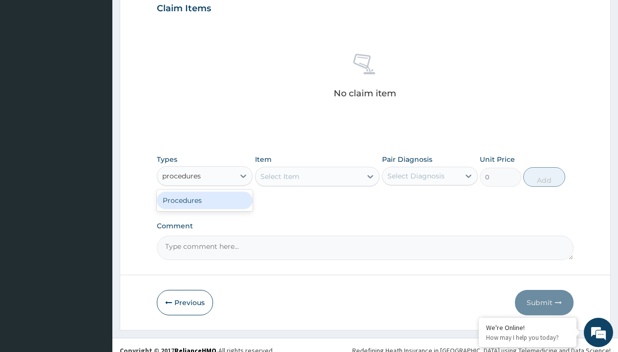
scroll to position [0, 0]
click at [205, 200] on div "Procedures" at bounding box center [205, 201] width 96 height 18
click at [280, 176] on div "Select Item" at bounding box center [279, 177] width 39 height 10
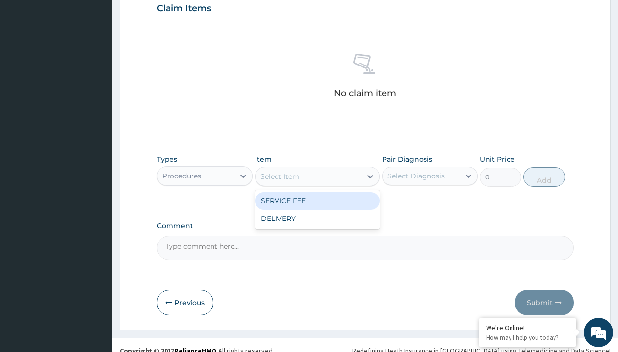
type input "service fee"
click at [317, 200] on div "SERVICE FEE" at bounding box center [317, 201] width 125 height 18
type input "100"
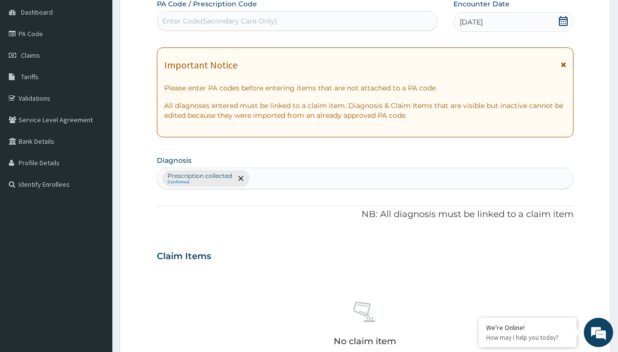
type input "prescription collected"
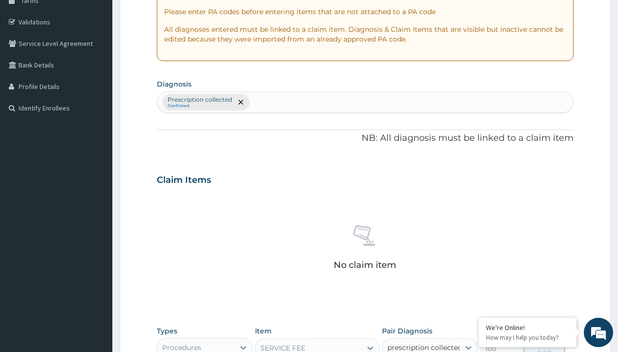
checkbox input "true"
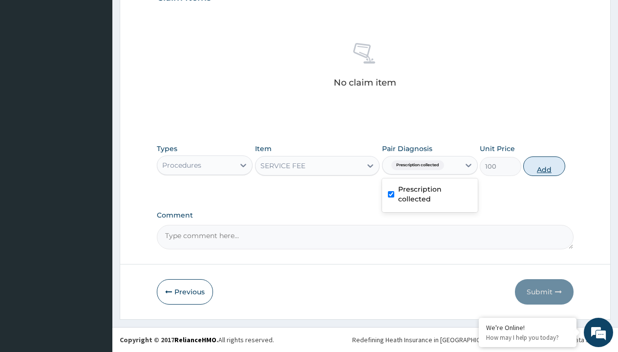
click at [544, 166] on button "Add" at bounding box center [544, 166] width 42 height 20
type input "0"
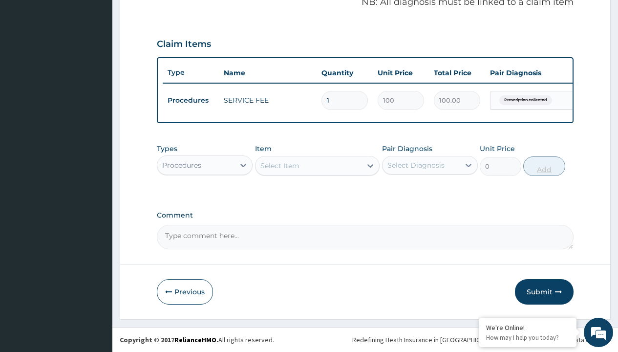
scroll to position [314, 0]
click at [182, 165] on div "Procedures" at bounding box center [181, 165] width 39 height 10
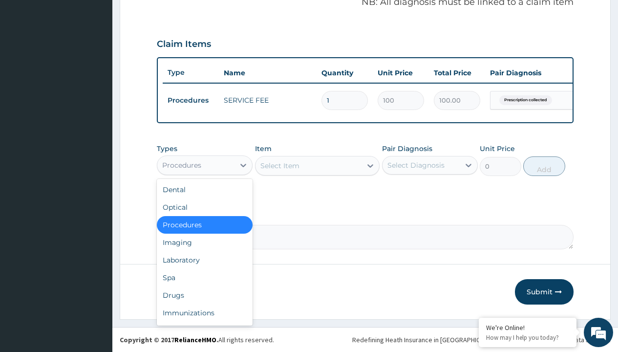
type input "drugs"
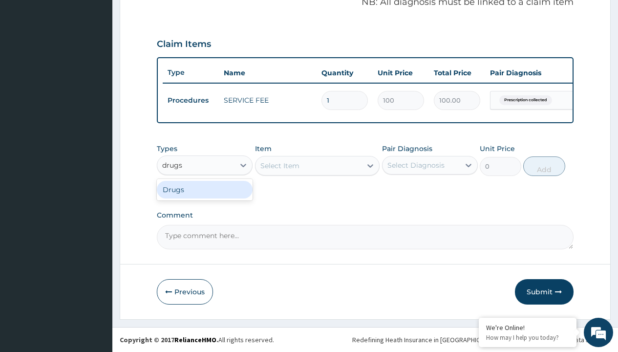
click at [205, 189] on div "Drugs" at bounding box center [205, 190] width 96 height 18
click at [280, 165] on div "Select Item" at bounding box center [317, 166] width 125 height 20
type input "tavanic 500mg x5"
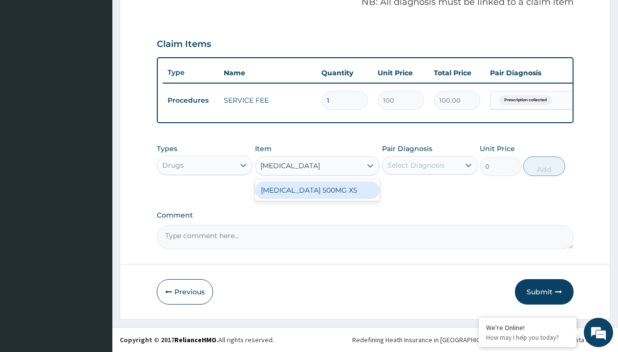
click at [317, 190] on div "TAVANIC 500MG X5" at bounding box center [317, 190] width 125 height 18
type input "5200"
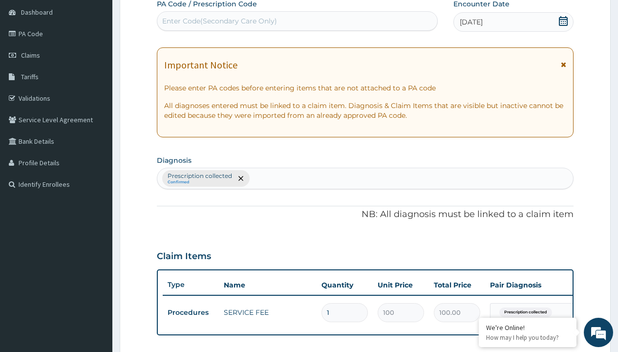
type input "prescription collected"
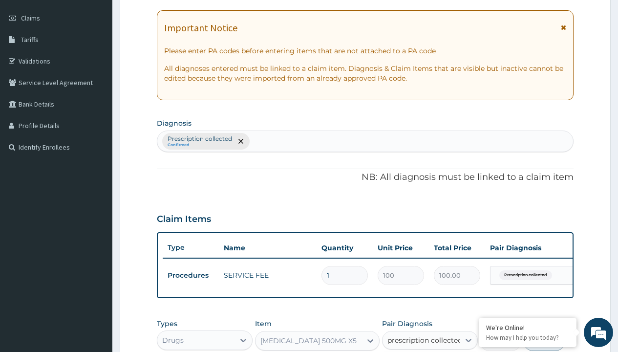
checkbox input "true"
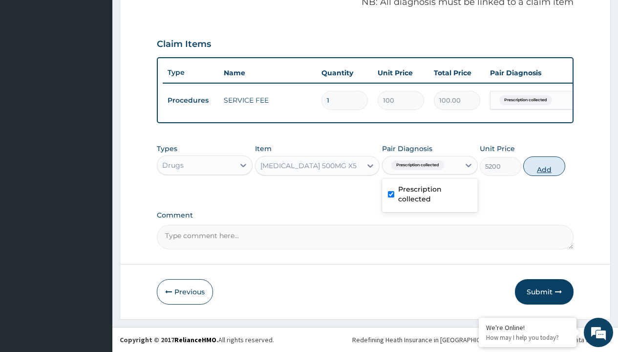
click at [544, 166] on button "Add" at bounding box center [544, 166] width 42 height 20
type input "0"
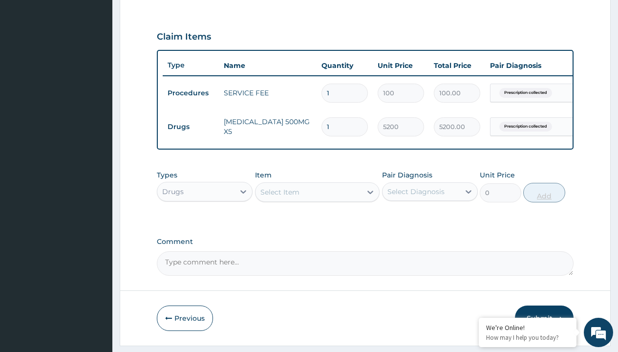
type input "10"
type input "52000.00"
type input "10"
click at [191, 127] on td "Drugs" at bounding box center [191, 127] width 56 height 18
type input "drugs"
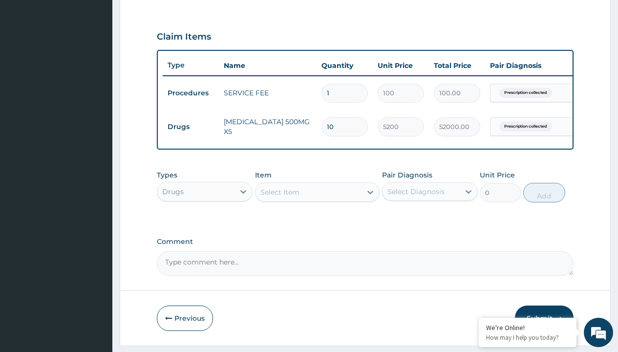
scroll to position [0, 0]
click at [205, 223] on div "Drugs" at bounding box center [205, 216] width 96 height 18
click at [280, 197] on div "Select Item" at bounding box center [279, 192] width 39 height 10
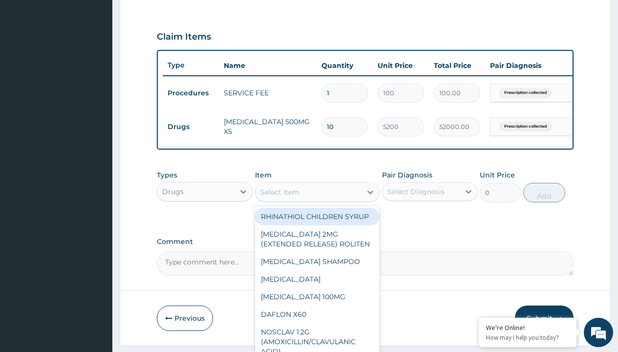
type input "rocephin (ceftriaxone) 1gm iv /pack"
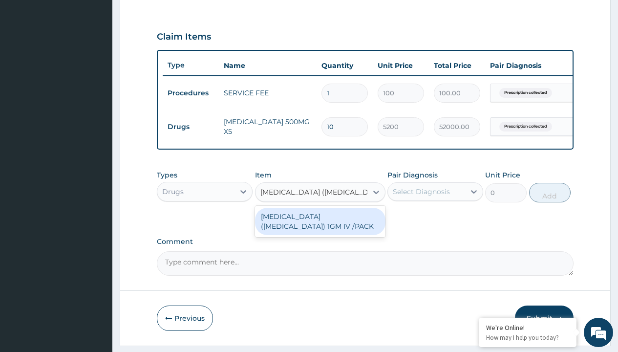
click at [320, 228] on div "[MEDICAL_DATA] ([MEDICAL_DATA]) 1GM IV /PACK" at bounding box center [320, 221] width 130 height 27
type input "14535"
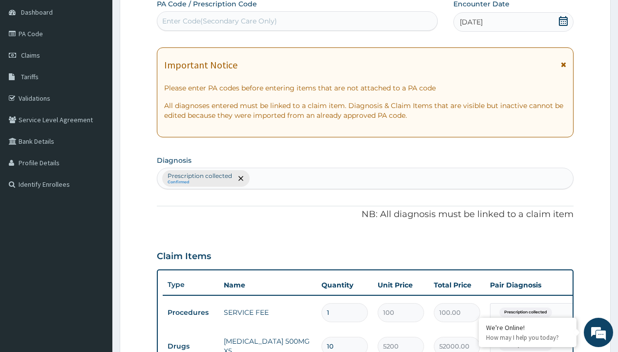
type input "prescription collected"
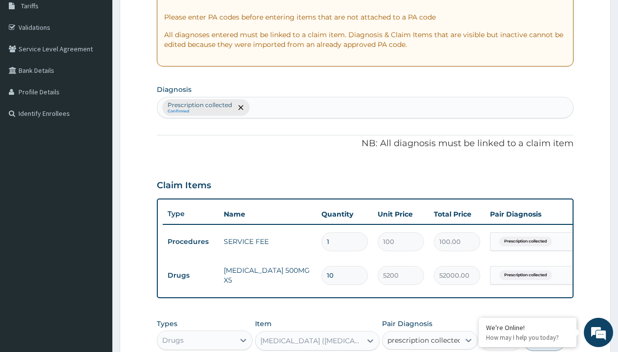
checkbox input "true"
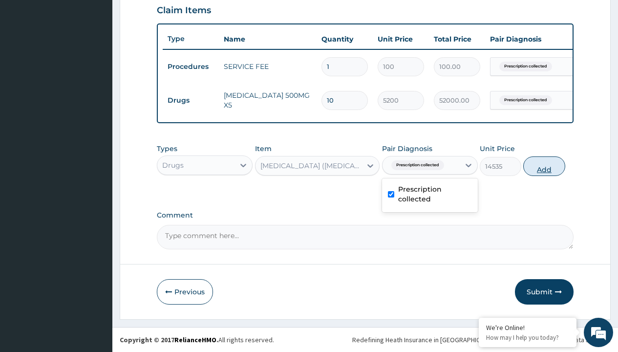
click at [544, 166] on button "Add" at bounding box center [544, 166] width 42 height 20
type input "0"
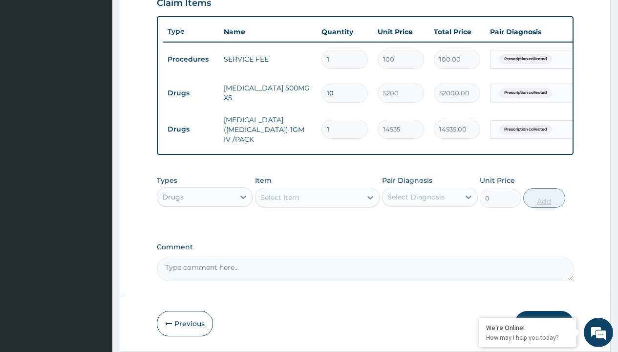
type input "3"
type input "43605.00"
type input "3"
click at [191, 93] on td "Drugs" at bounding box center [191, 93] width 56 height 18
type input "procedures"
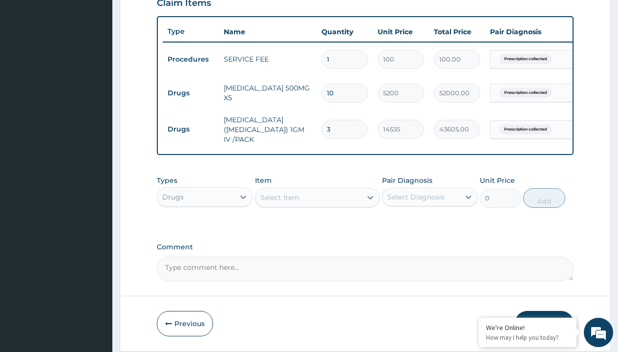
scroll to position [0, 0]
click at [205, 228] on div "Procedures" at bounding box center [205, 222] width 96 height 18
click at [280, 202] on div "Select Item" at bounding box center [279, 198] width 39 height 10
type input "delivery"
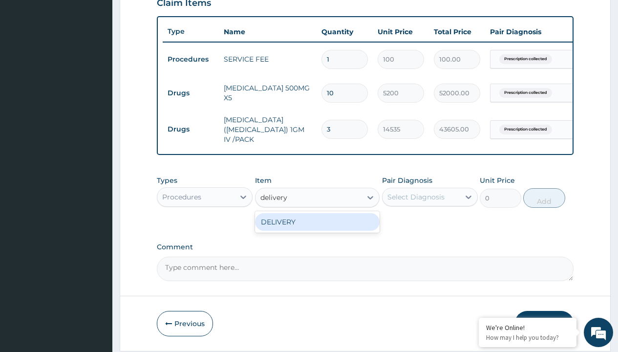
click at [317, 229] on div "DELIVERY" at bounding box center [317, 222] width 125 height 18
type input "2000"
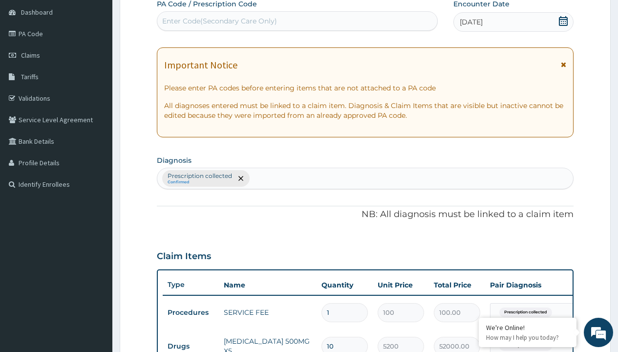
type input "prescription collected"
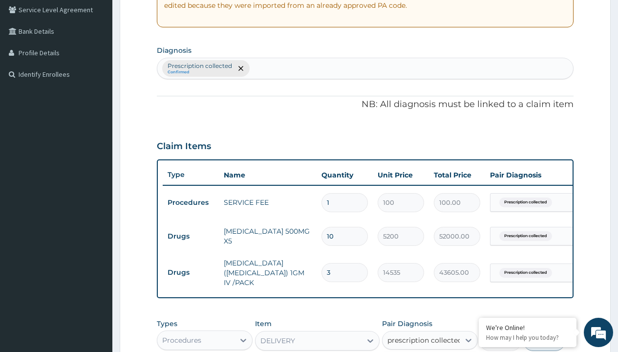
checkbox input "true"
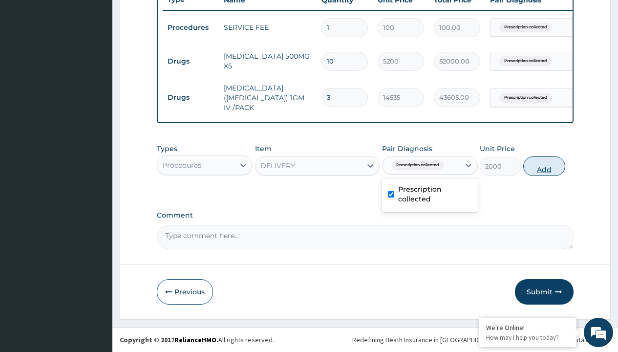
click at [544, 166] on button "Add" at bounding box center [544, 166] width 42 height 20
type input "0"
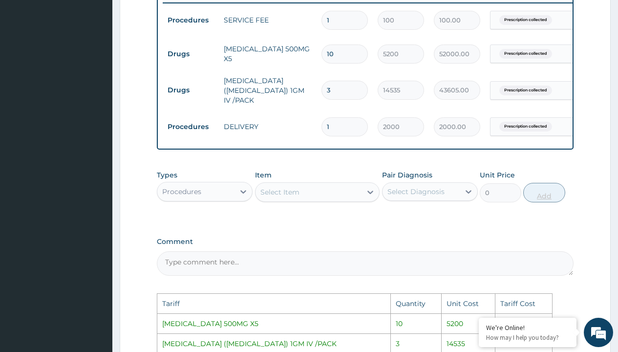
scroll to position [586, 0]
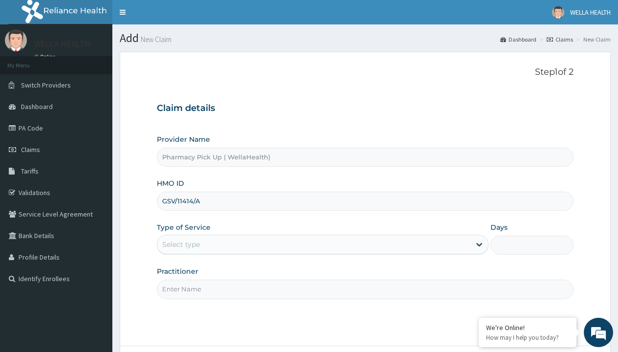
type input "GSV/11414/A"
type input "WellaHealth"
click at [181, 244] on div "Select type" at bounding box center [181, 244] width 38 height 10
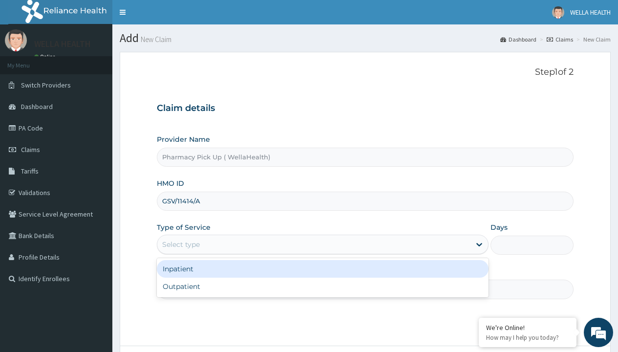
click at [323, 286] on div "Outpatient" at bounding box center [323, 287] width 332 height 18
type input "1"
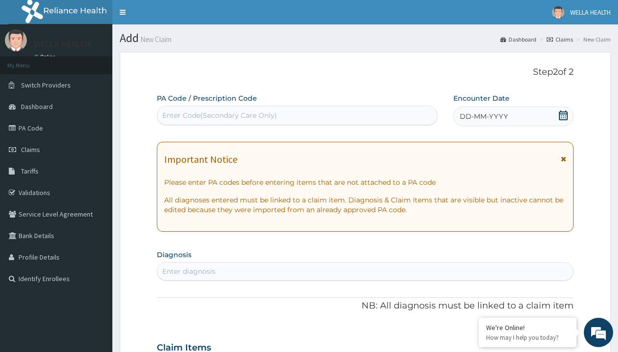
scroll to position [82, 0]
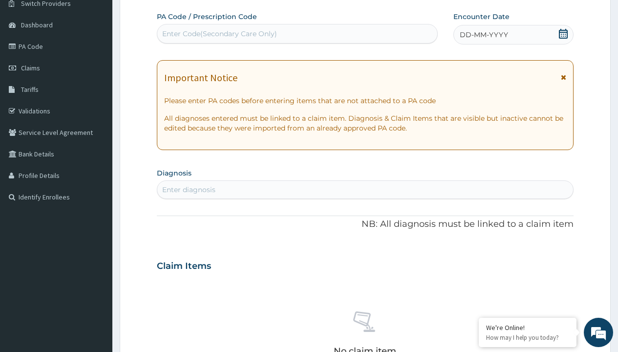
click at [483, 35] on span "DD-MM-YYYY" at bounding box center [484, 35] width 48 height 10
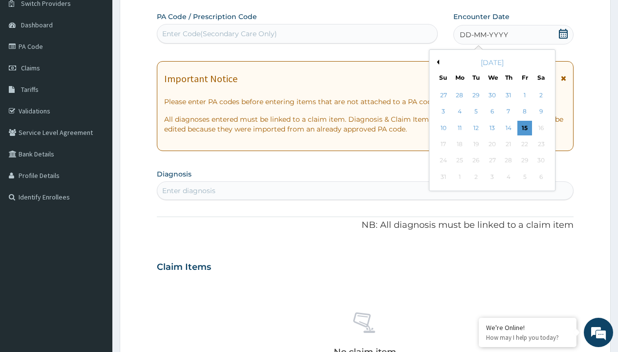
click at [436, 62] on button "Previous Month" at bounding box center [436, 62] width 5 height 5
click at [524, 144] on div "25" at bounding box center [525, 144] width 15 height 15
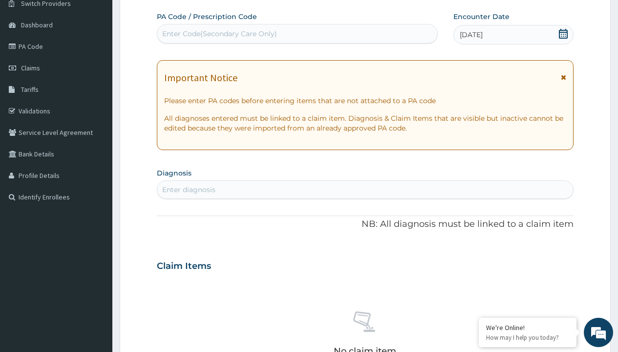
click at [189, 190] on div "Enter diagnosis" at bounding box center [188, 190] width 53 height 10
type input "prescription collected"
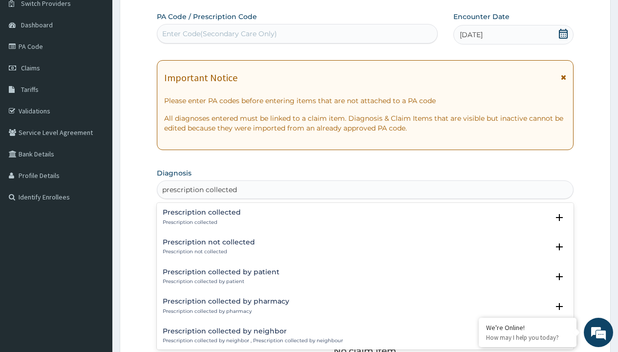
click at [200, 222] on p "Prescription collected" at bounding box center [202, 222] width 78 height 7
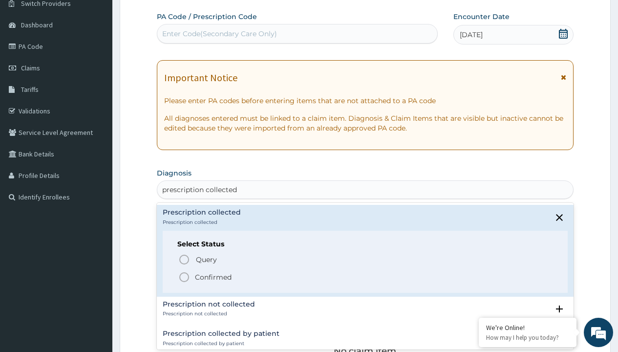
click at [213, 277] on p "Confirmed" at bounding box center [213, 277] width 37 height 10
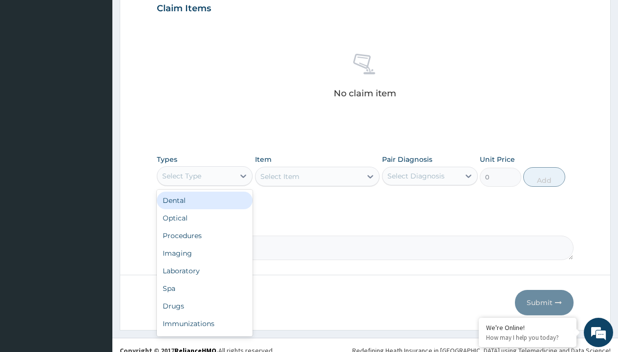
type input "procedures"
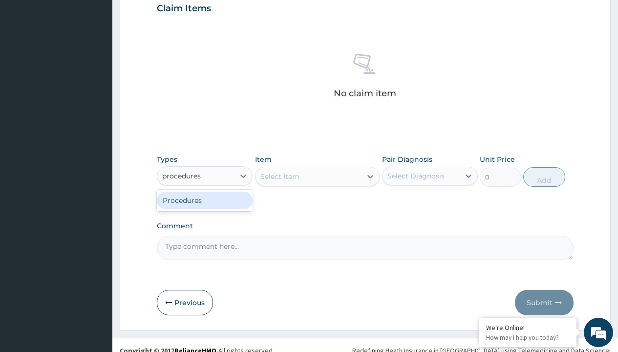
click at [205, 200] on div "Procedures" at bounding box center [205, 201] width 96 height 18
click at [280, 176] on div "Select Item" at bounding box center [317, 177] width 125 height 20
click at [182, 175] on div "Procedures" at bounding box center [181, 176] width 39 height 10
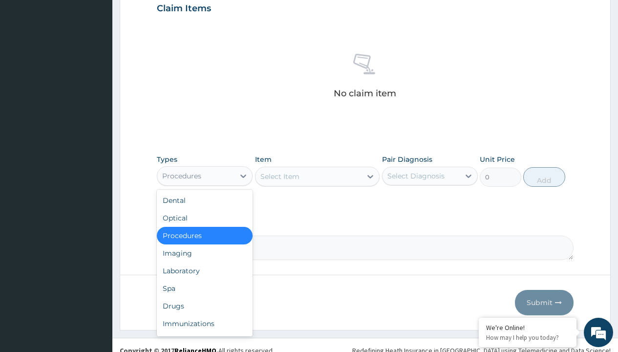
type input "procedures"
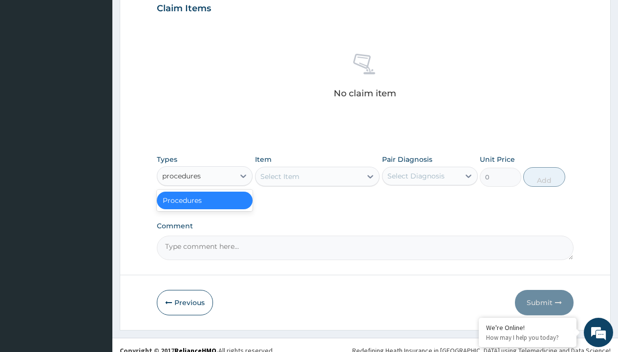
click at [205, 200] on div "Procedures" at bounding box center [205, 201] width 96 height 18
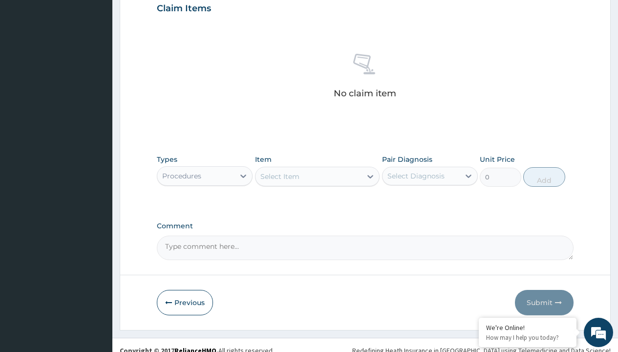
click at [280, 176] on div "Select Item" at bounding box center [279, 177] width 39 height 10
type input "service fee"
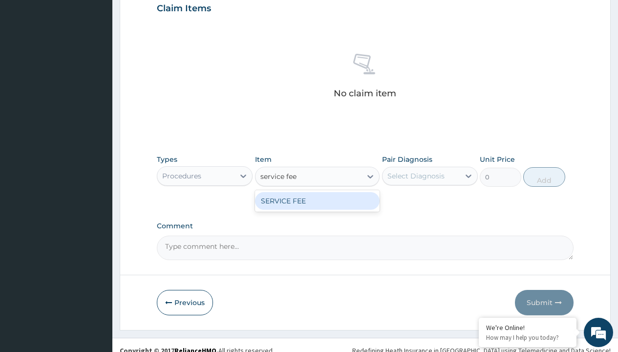
click at [317, 200] on div "SERVICE FEE" at bounding box center [317, 201] width 125 height 18
type input "100"
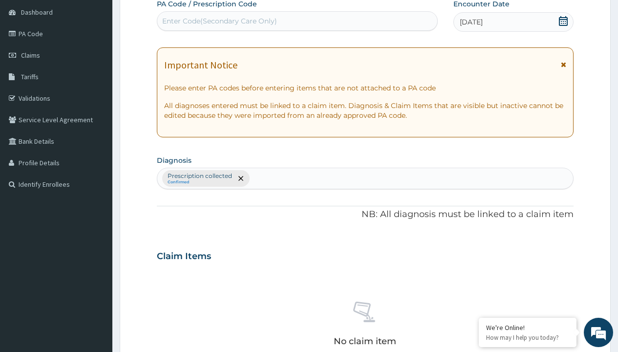
type input "prescription collected"
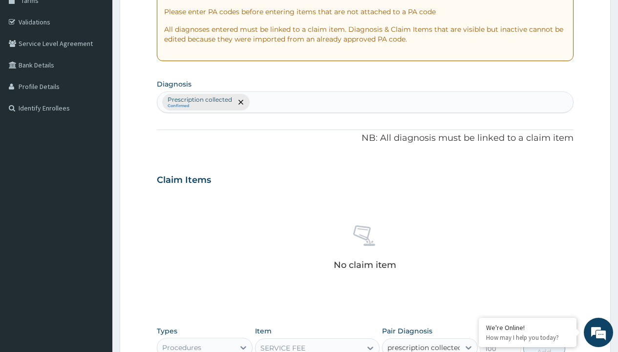
checkbox input "true"
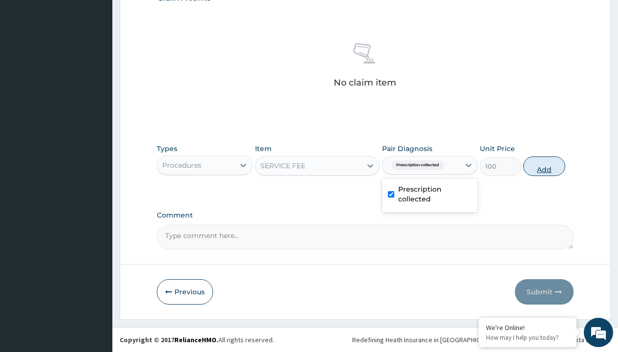
click at [544, 166] on button "Add" at bounding box center [544, 166] width 42 height 20
type input "0"
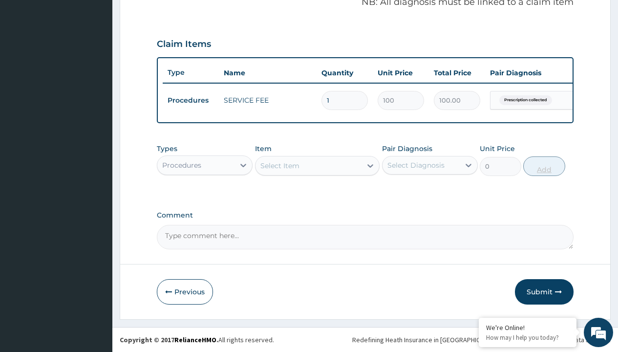
scroll to position [314, 0]
click at [182, 165] on div "Procedures" at bounding box center [181, 165] width 39 height 10
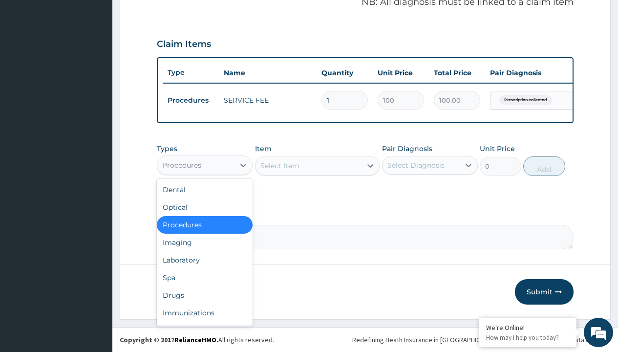
type input "drugs"
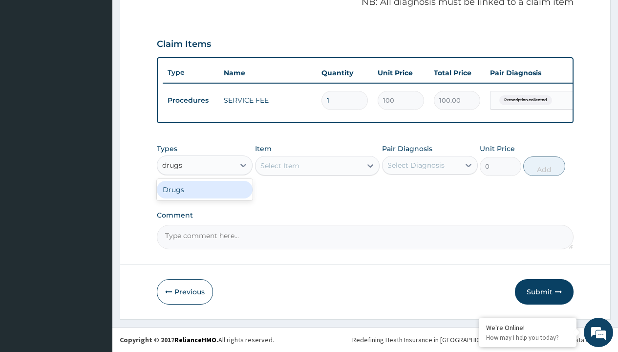
click at [205, 189] on div "Drugs" at bounding box center [205, 190] width 96 height 18
click at [280, 165] on div "Select Item" at bounding box center [317, 166] width 125 height 20
type input "[MEDICAL_DATA] amoxil/clavulanic 625mg/pack"
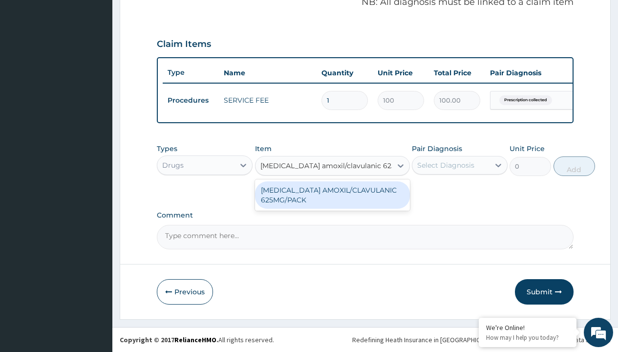
click at [332, 195] on div "[MEDICAL_DATA] AMOXIL/CLAVULANIC 625MG/PACK" at bounding box center [332, 194] width 155 height 27
type input "1366"
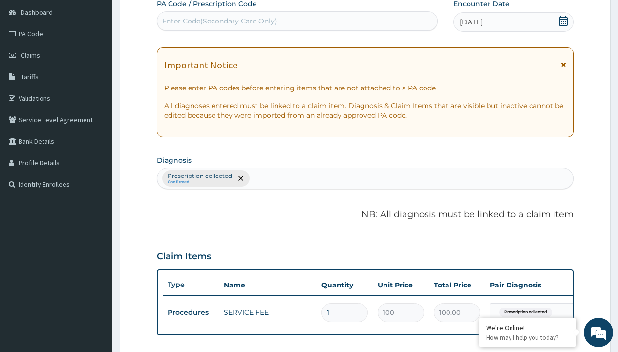
type input "prescription collected"
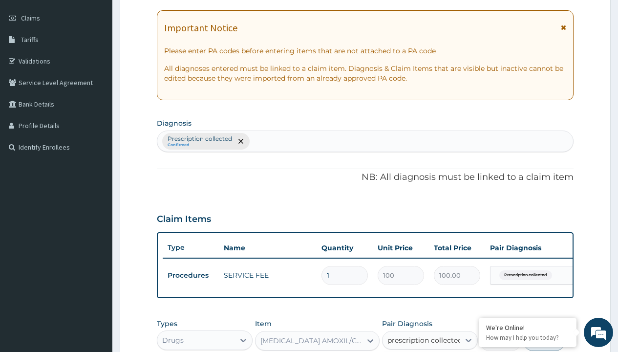
checkbox input "true"
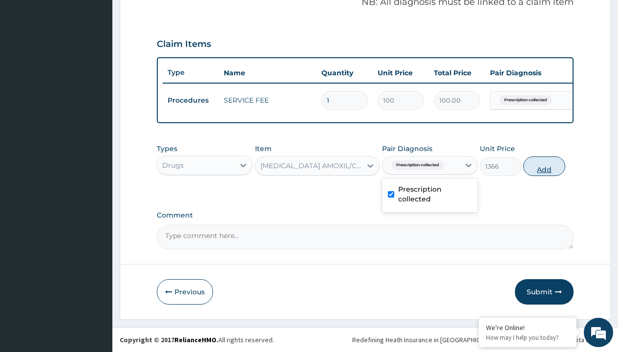
click at [544, 166] on button "Add" at bounding box center [544, 166] width 42 height 20
type input "0"
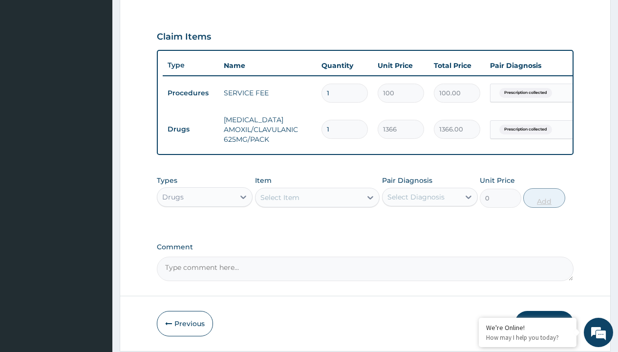
type input "14"
type input "19124.00"
type input "14"
click at [191, 129] on td "Drugs" at bounding box center [191, 129] width 56 height 18
type input "procedures"
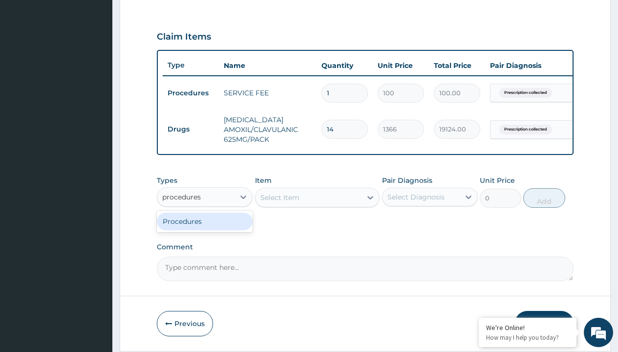
scroll to position [0, 0]
click at [205, 228] on div "Procedures" at bounding box center [205, 222] width 96 height 18
click at [280, 202] on div "Select Item" at bounding box center [279, 198] width 39 height 10
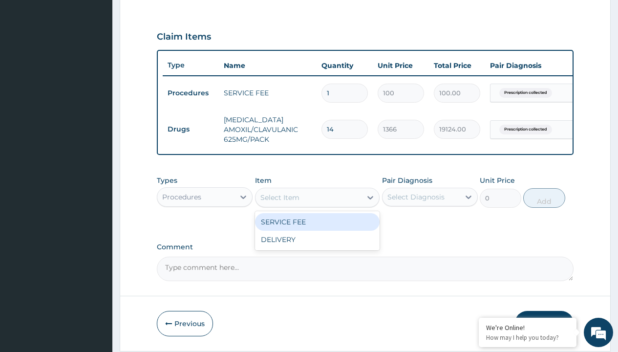
type input "delivery"
click at [317, 229] on div "DELIVERY" at bounding box center [317, 222] width 125 height 18
type input "2000"
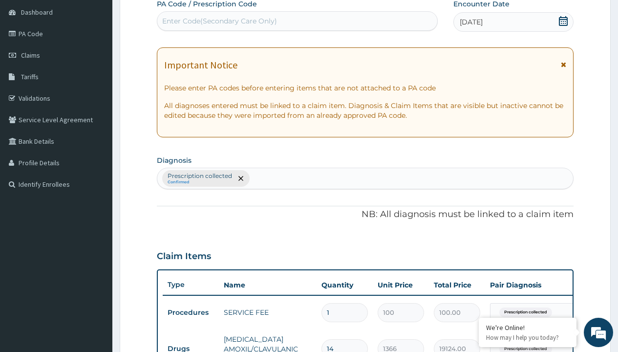
type input "prescription collected"
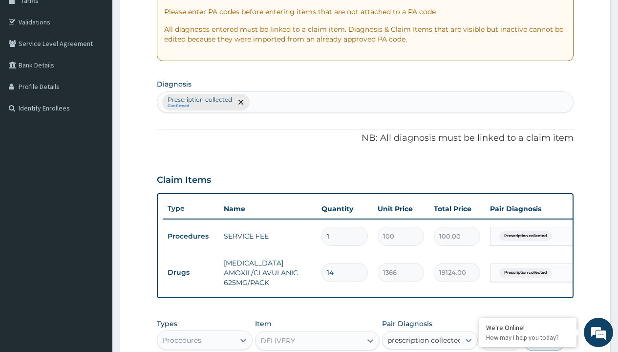
checkbox input "true"
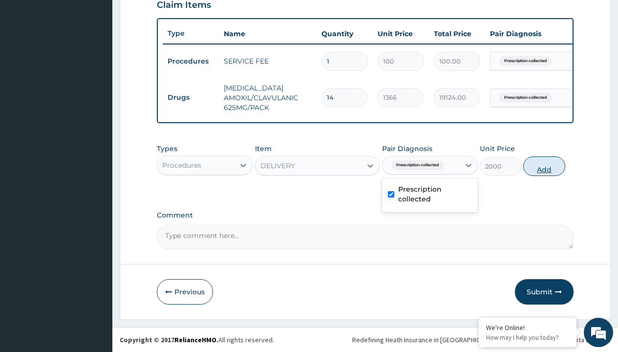
click at [544, 166] on button "Add" at bounding box center [544, 166] width 42 height 20
type input "0"
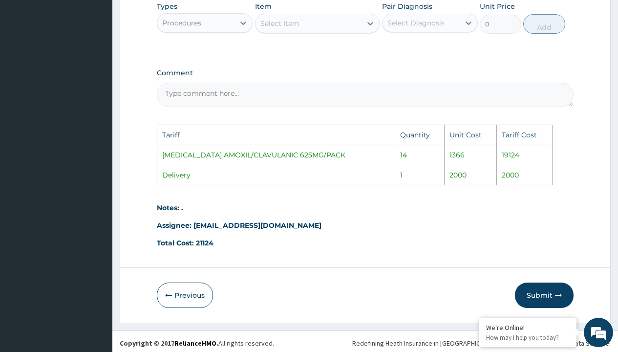
scroll to position [532, 0]
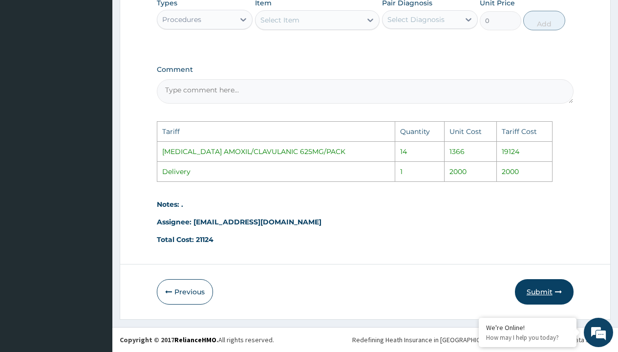
click at [554, 288] on button "Submit" at bounding box center [544, 291] width 59 height 25
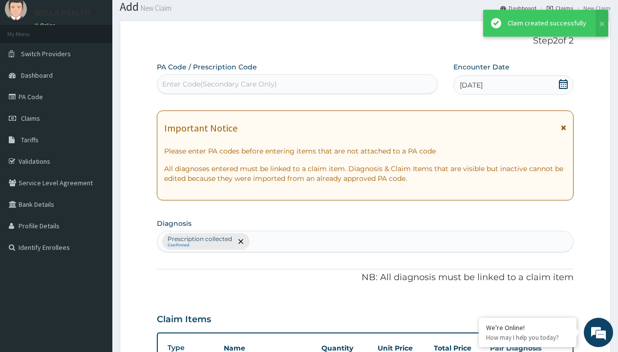
scroll to position [387, 0]
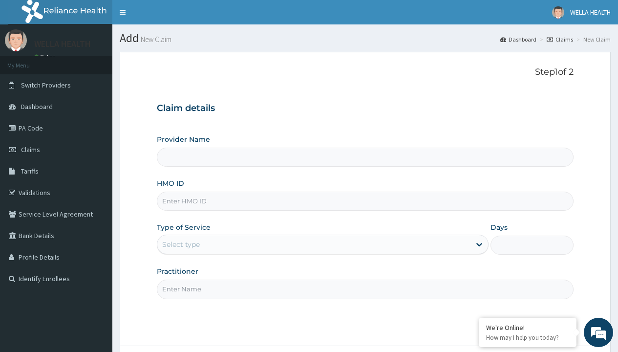
type input "Pharmacy Pick Up ( WellaHealth)"
type input "IFP/10112/A"
type input "WellaHealth"
click at [181, 244] on div "Select type" at bounding box center [181, 244] width 38 height 10
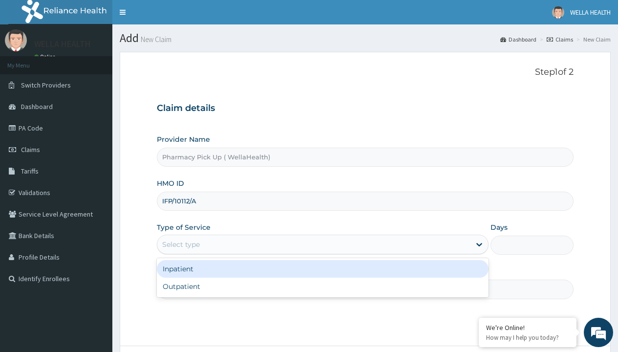
click at [323, 286] on div "Outpatient" at bounding box center [323, 287] width 332 height 18
type input "1"
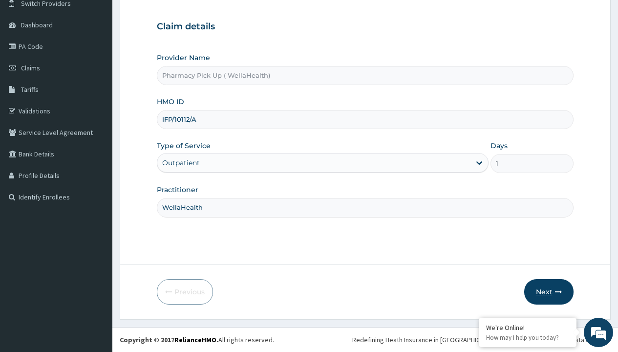
click at [549, 292] on button "Next" at bounding box center [548, 291] width 49 height 25
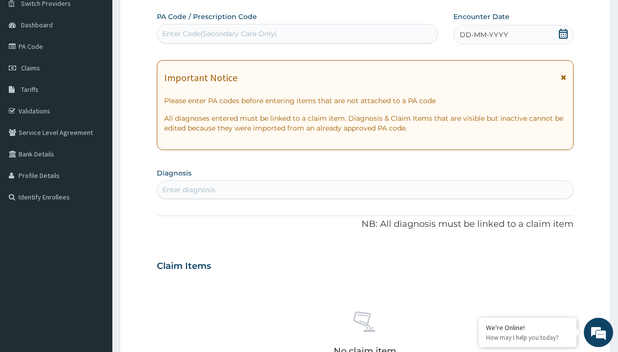
click at [483, 35] on span "DD-MM-YYYY" at bounding box center [484, 35] width 48 height 10
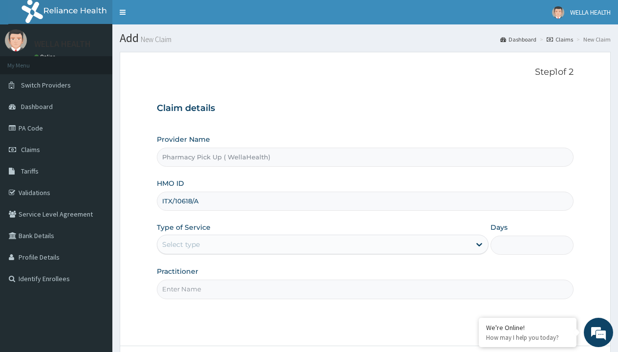
type input "ITX/10618/A"
type input "WellaHealth"
click at [181, 244] on div "Select type" at bounding box center [181, 244] width 38 height 10
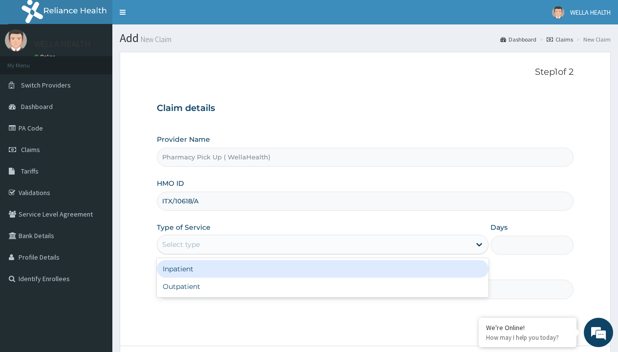
click at [323, 286] on div "Outpatient" at bounding box center [323, 287] width 332 height 18
type input "1"
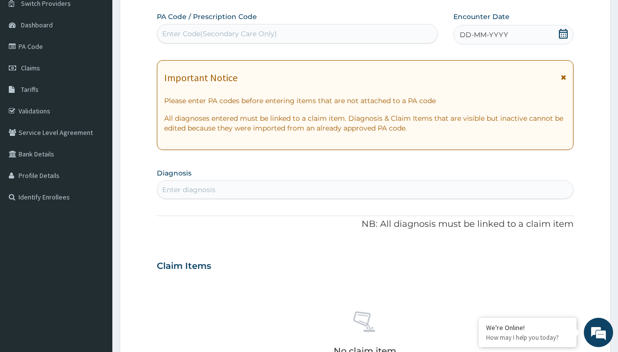
click at [483, 35] on span "DD-MM-YYYY" at bounding box center [484, 35] width 48 height 10
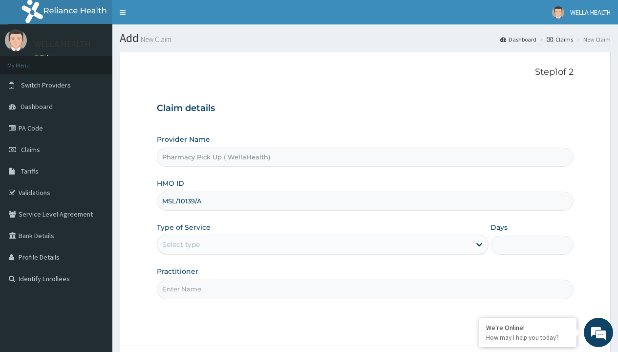
type input "MSL/10139/A"
type input "WellaHealth"
click at [181, 244] on div "Select type" at bounding box center [181, 244] width 38 height 10
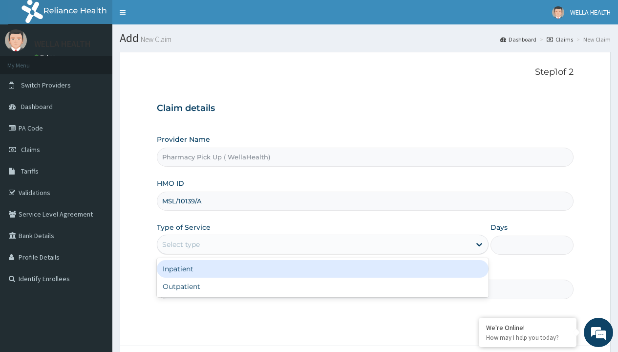
click at [323, 286] on div "Outpatient" at bounding box center [323, 287] width 332 height 18
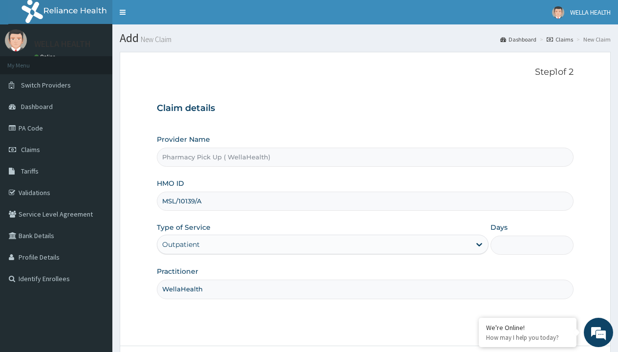
type input "1"
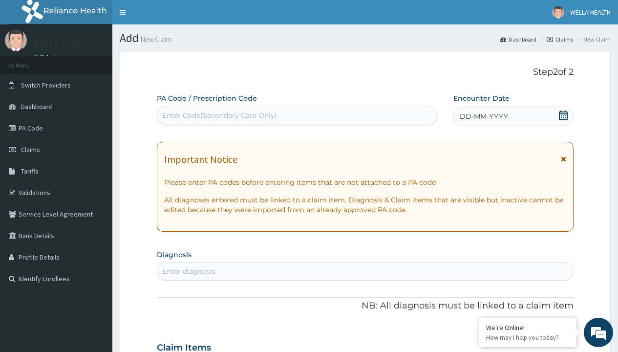
scroll to position [82, 0]
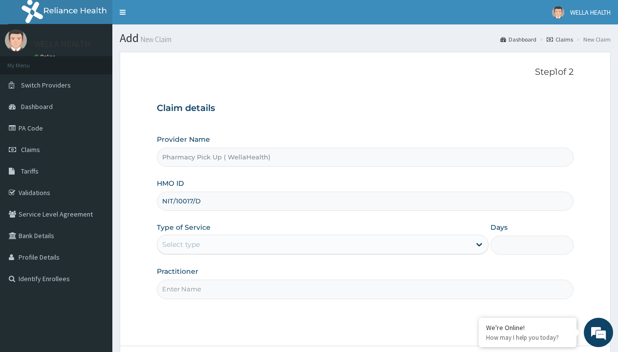
type input "NIT/10017/D"
type input "WellaHealth"
click at [181, 244] on div "Select type" at bounding box center [181, 244] width 38 height 10
type input "REL/10839/B"
type input "WellaHealth"
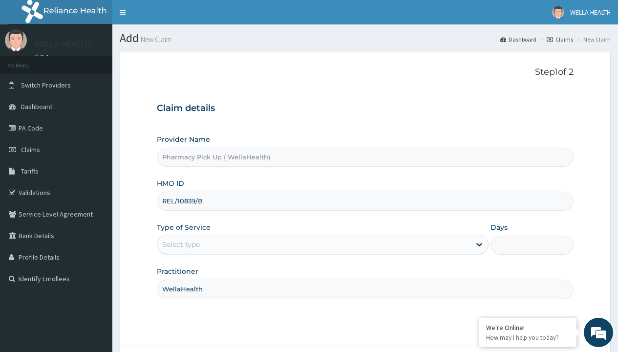
click at [181, 244] on div "Select type" at bounding box center [181, 244] width 38 height 10
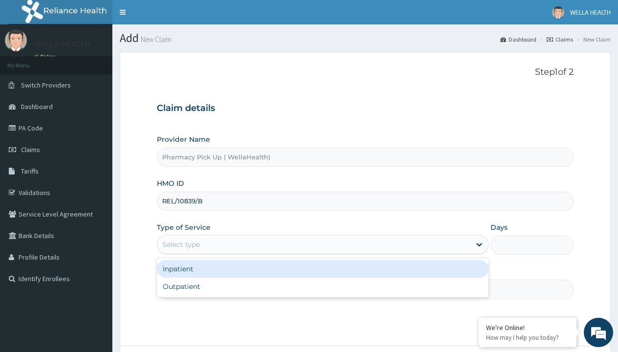
click at [323, 286] on div "Outpatient" at bounding box center [323, 287] width 332 height 18
type input "1"
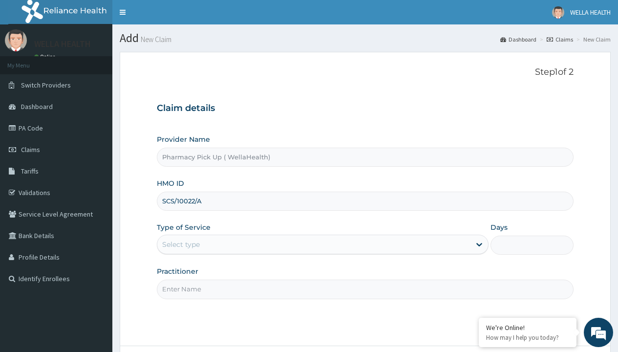
type input "SCS/10022/A"
type input "WellaHealth"
click at [181, 244] on div "Select type" at bounding box center [181, 244] width 38 height 10
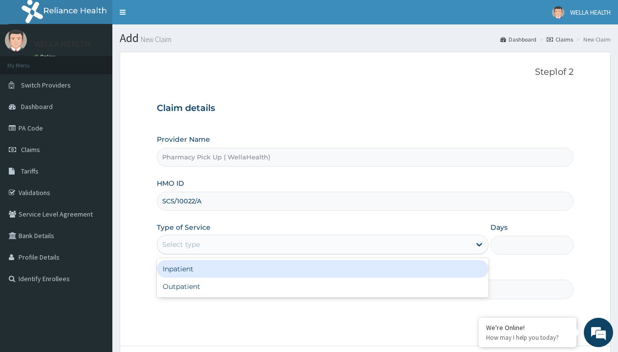
click at [323, 286] on div "Outpatient" at bounding box center [323, 287] width 332 height 18
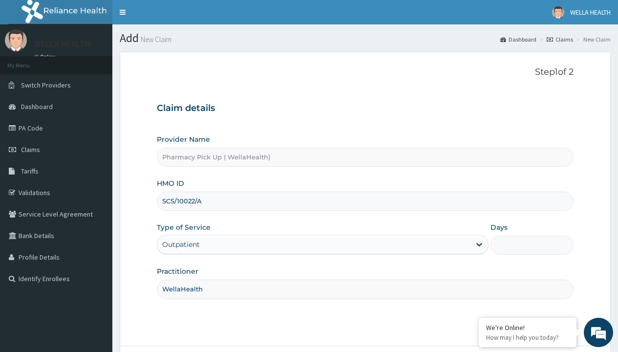
type input "1"
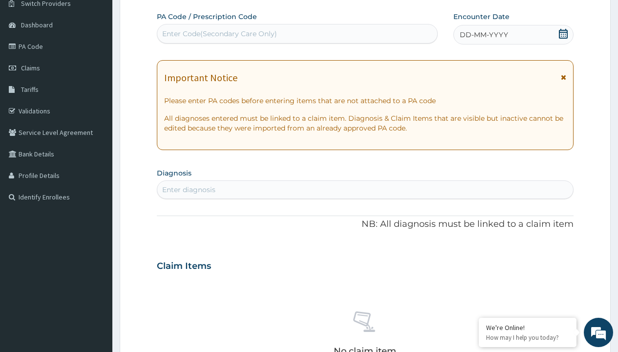
click at [483, 35] on span "DD-MM-YYYY" at bounding box center [484, 35] width 48 height 10
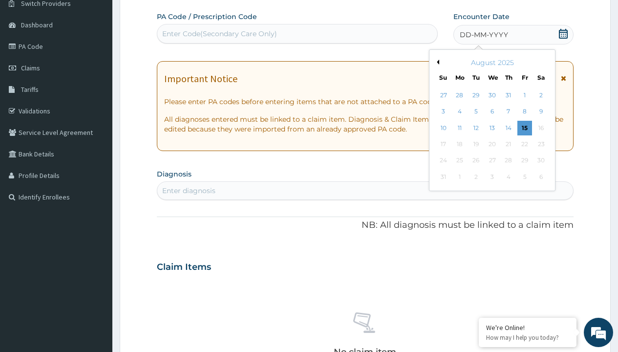
click at [436, 62] on button "Previous Month" at bounding box center [436, 62] width 5 height 5
click at [524, 144] on div "25" at bounding box center [525, 144] width 15 height 15
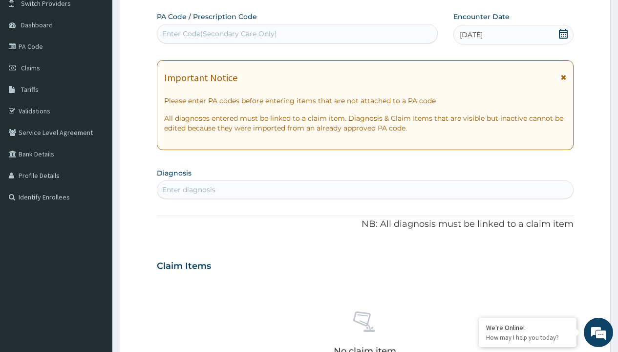
click at [189, 190] on div "Enter diagnosis" at bounding box center [188, 190] width 53 height 10
type input "prescription collected"
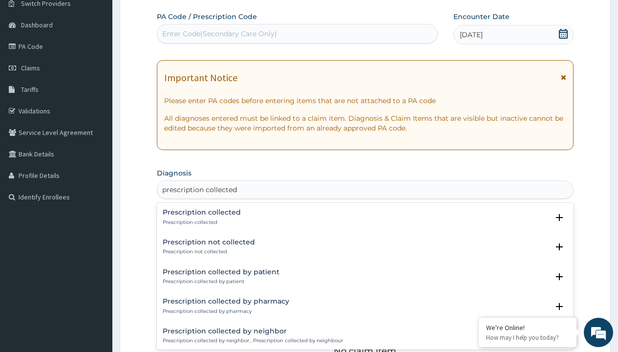
click at [200, 222] on p "Prescription collected" at bounding box center [202, 222] width 78 height 7
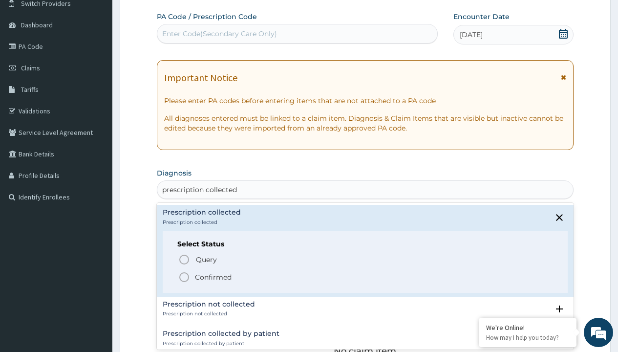
click at [213, 277] on p "Confirmed" at bounding box center [213, 277] width 37 height 10
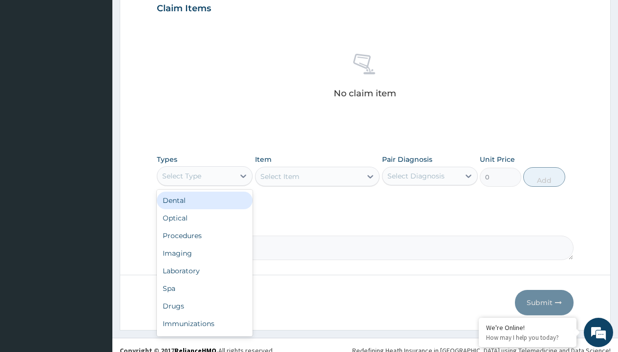
type input "procedures"
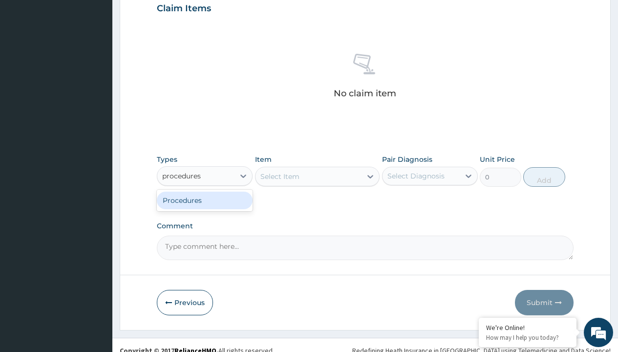
scroll to position [0, 0]
click at [205, 200] on div "Procedures" at bounding box center [205, 201] width 96 height 18
click at [280, 176] on div "Select Item" at bounding box center [317, 177] width 125 height 20
type input "service fee"
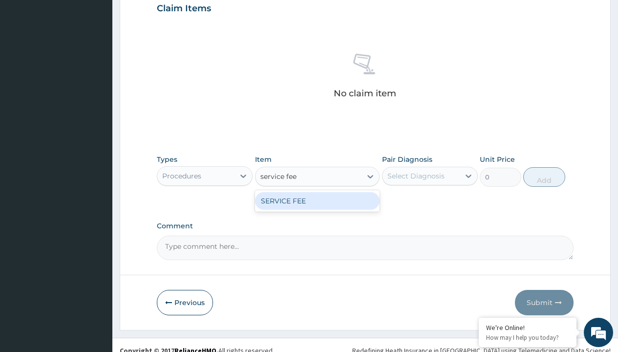
click at [317, 200] on div "SERVICE FEE" at bounding box center [317, 201] width 125 height 18
type input "100"
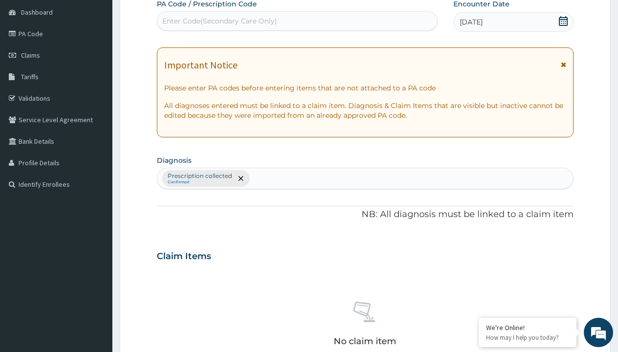
type input "prescription collected"
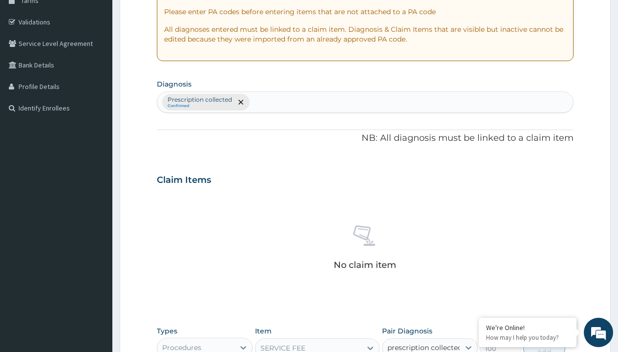
checkbox input "true"
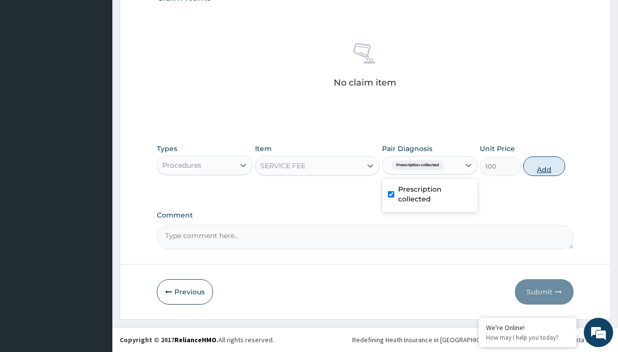
click at [544, 166] on button "Add" at bounding box center [544, 166] width 42 height 20
type input "0"
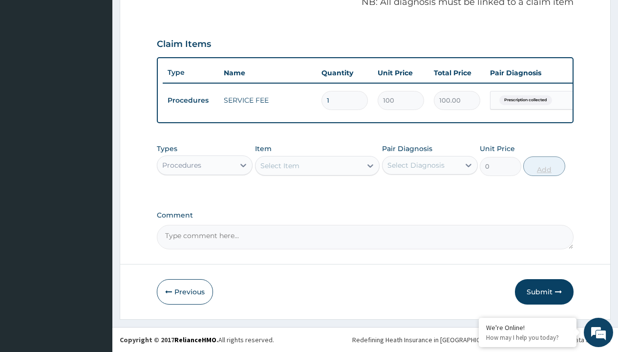
scroll to position [314, 0]
click at [182, 165] on div "Procedures" at bounding box center [181, 165] width 39 height 10
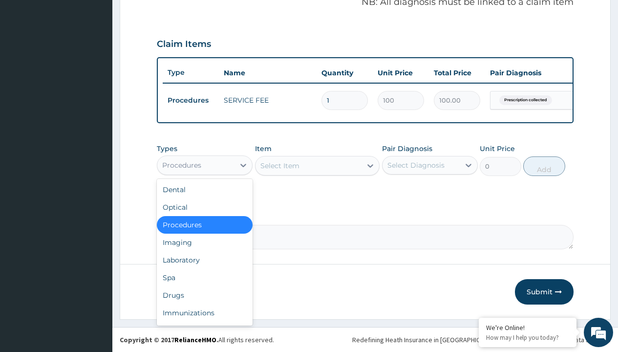
type input "drugs"
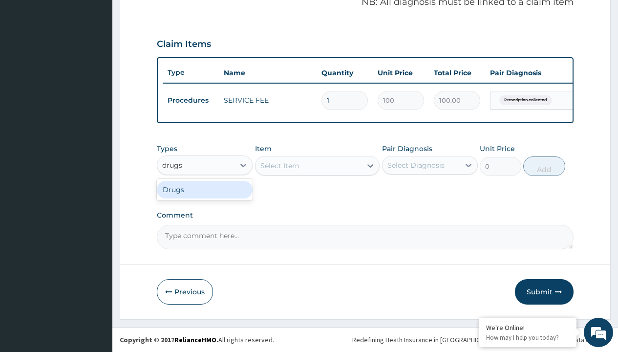
click at [205, 189] on div "Drugs" at bounding box center [205, 190] width 96 height 18
click at [280, 165] on div "Select Item" at bounding box center [279, 166] width 39 height 10
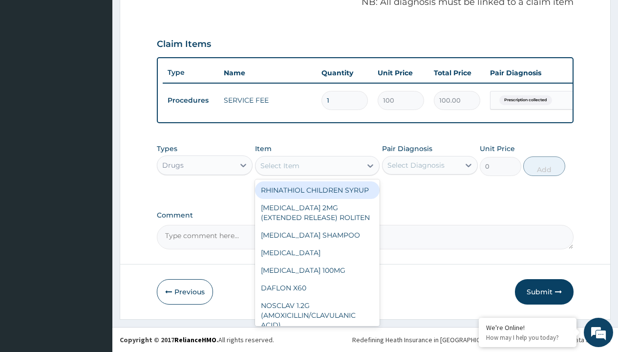
type input "insulatard insulin"
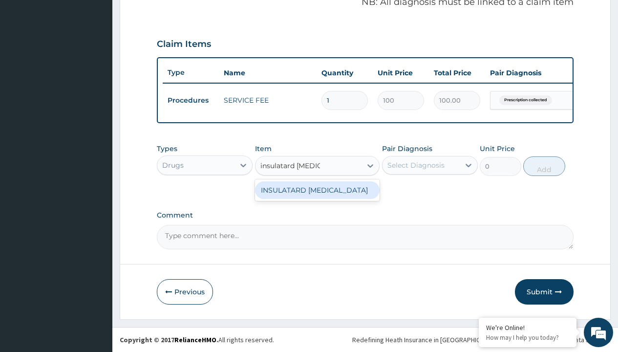
click at [317, 190] on div "INSULATARD INSULIN" at bounding box center [317, 190] width 125 height 18
type input "67800"
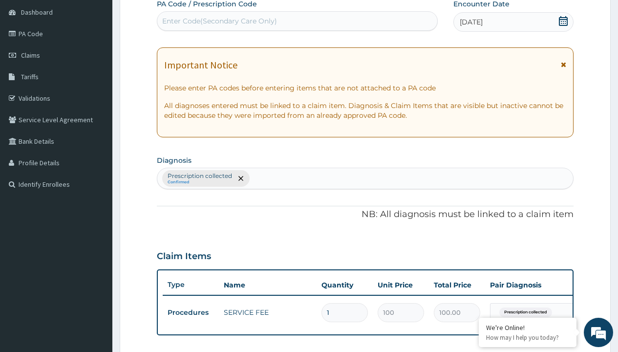
type input "prescription collected"
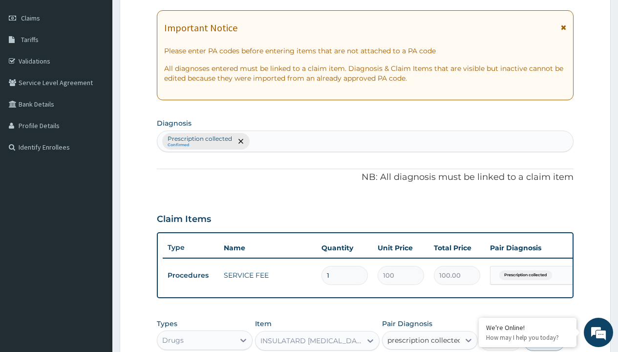
scroll to position [0, 0]
checkbox input "true"
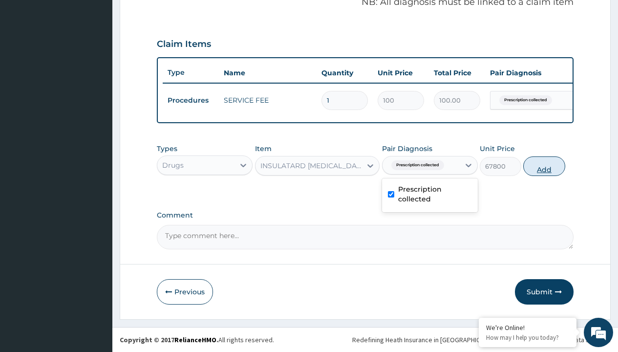
click at [544, 166] on button "Add" at bounding box center [544, 166] width 42 height 20
type input "0"
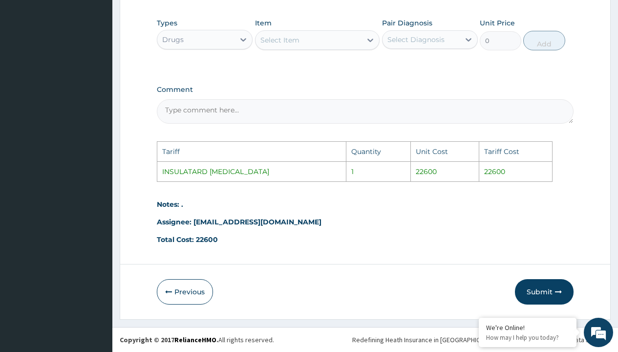
scroll to position [473, 0]
click at [556, 294] on icon "button" at bounding box center [558, 291] width 7 height 7
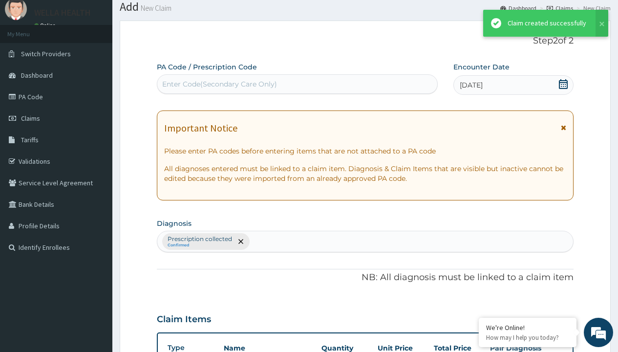
scroll to position [347, 0]
